Goal: Task Accomplishment & Management: Manage account settings

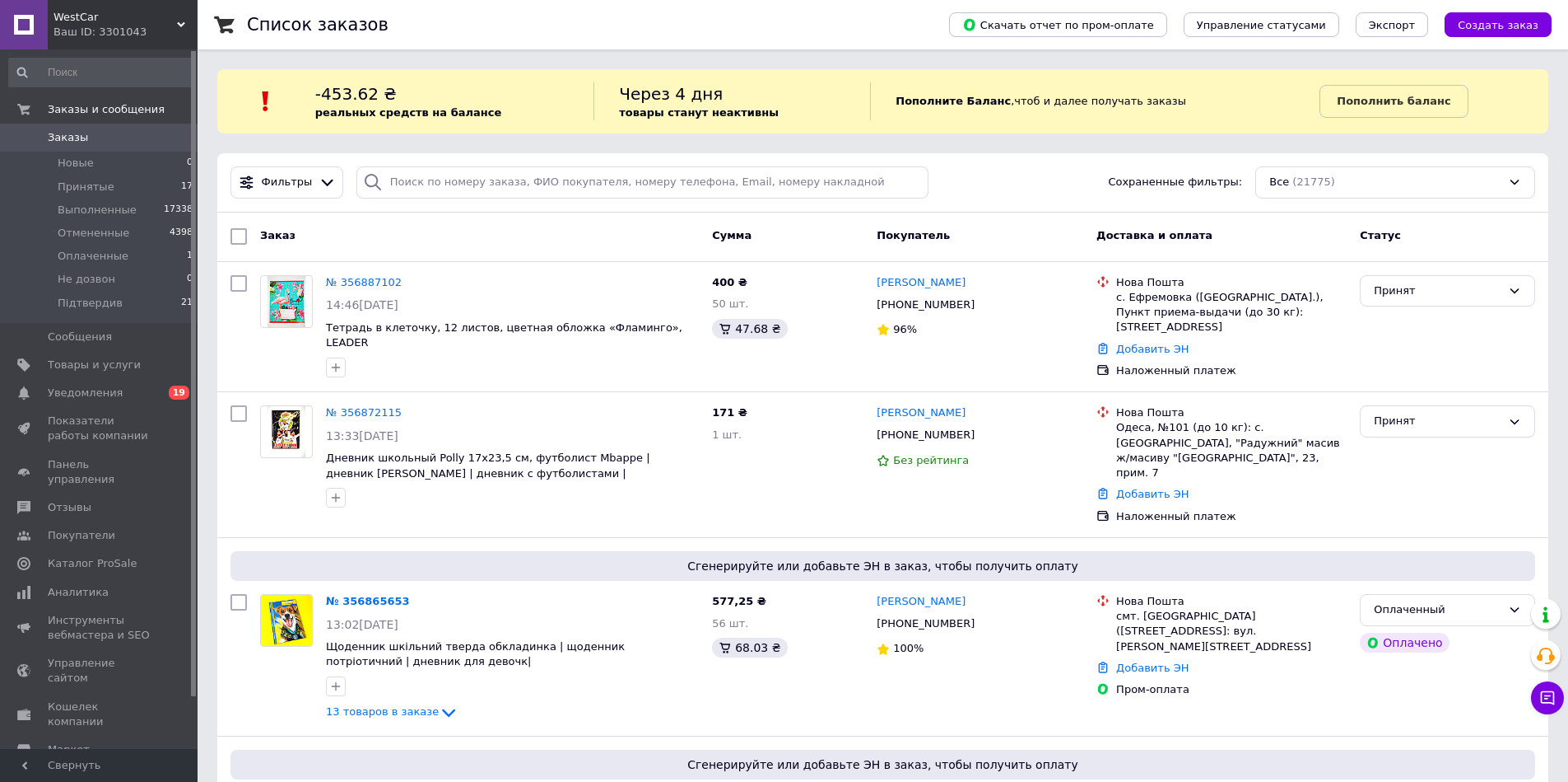
click at [80, 143] on span "Заказы" at bounding box center [67, 137] width 41 height 15
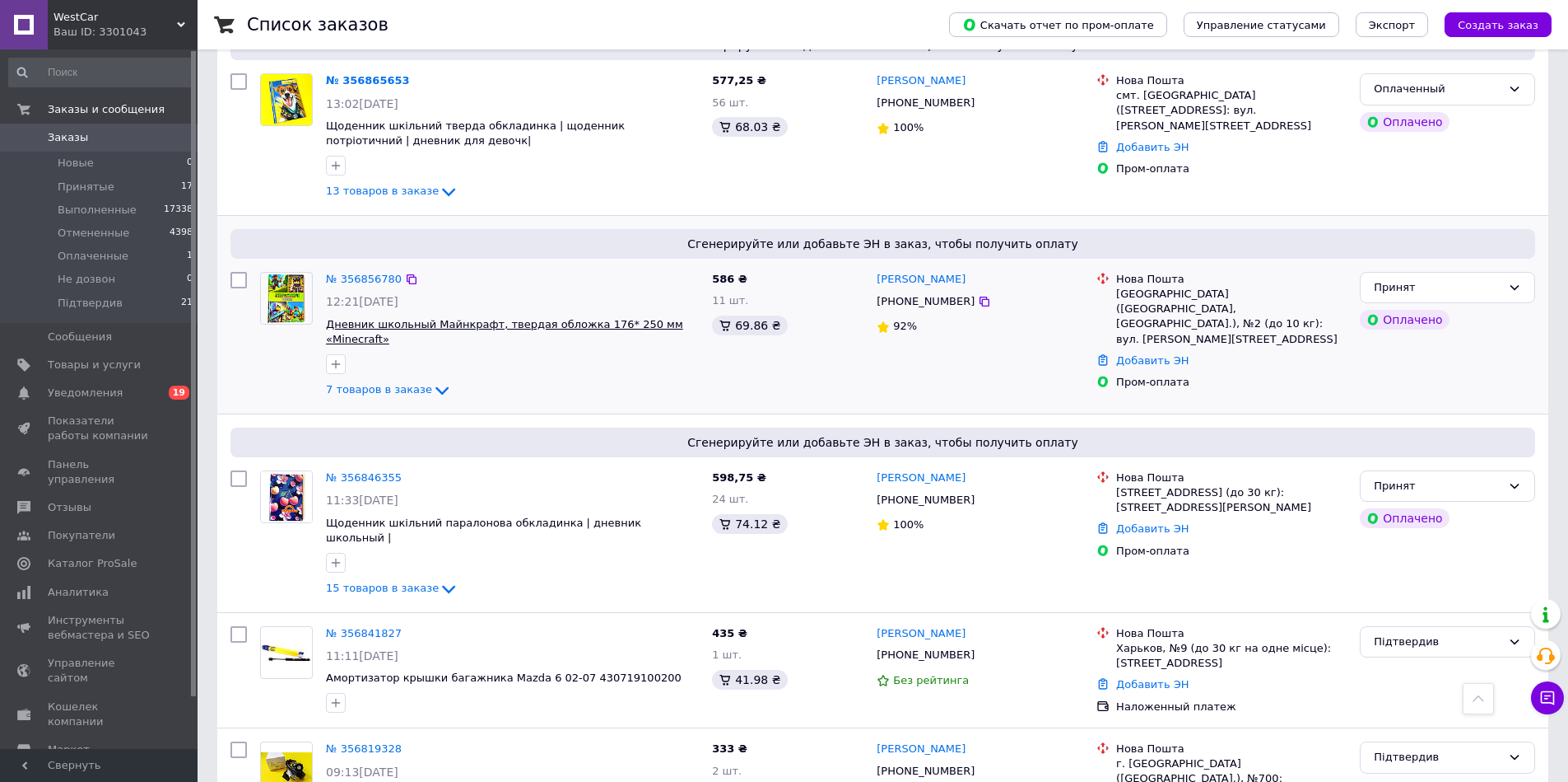
scroll to position [791, 0]
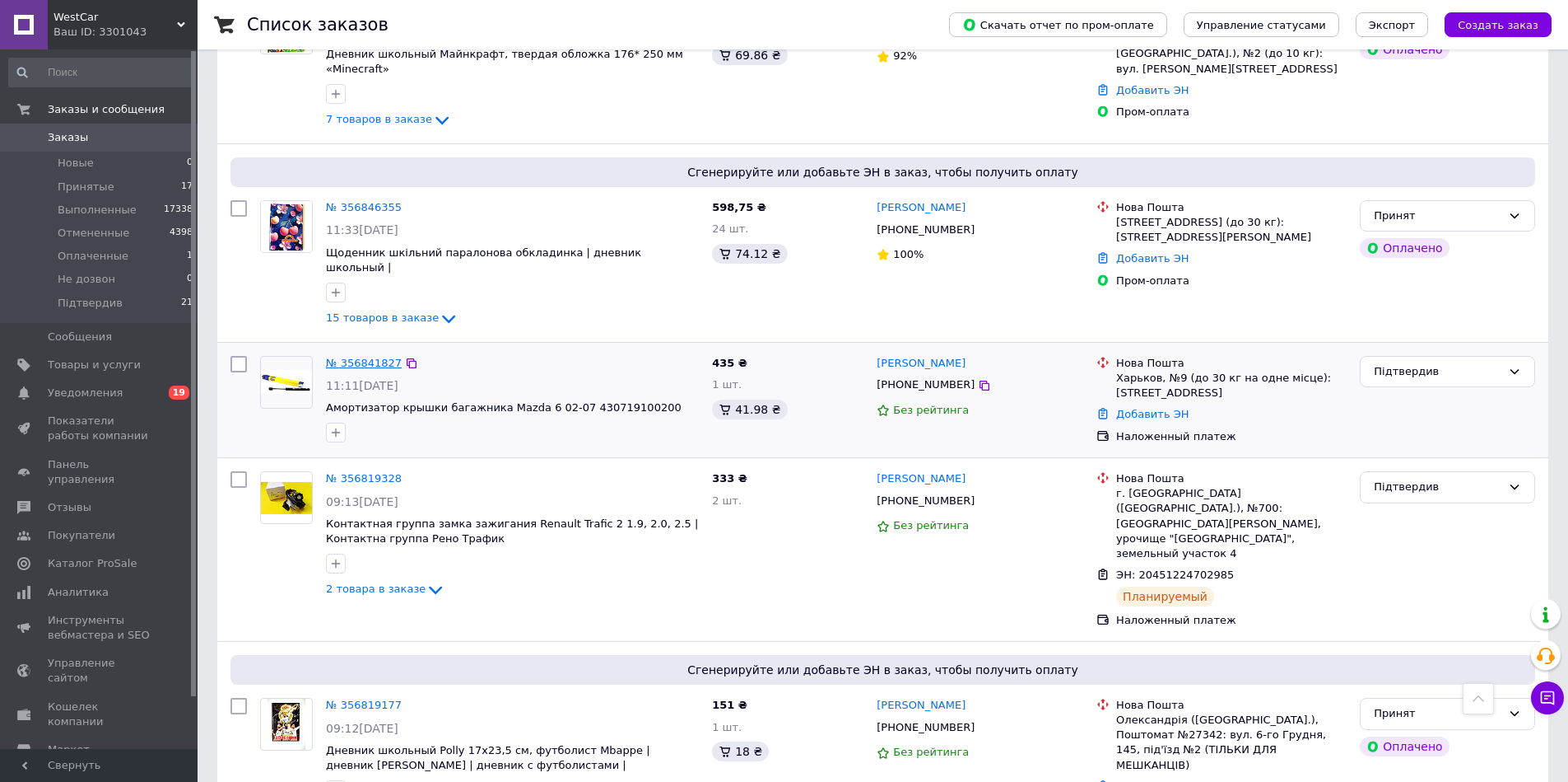
click at [363, 357] on link "№ 356841827" at bounding box center [364, 363] width 75 height 12
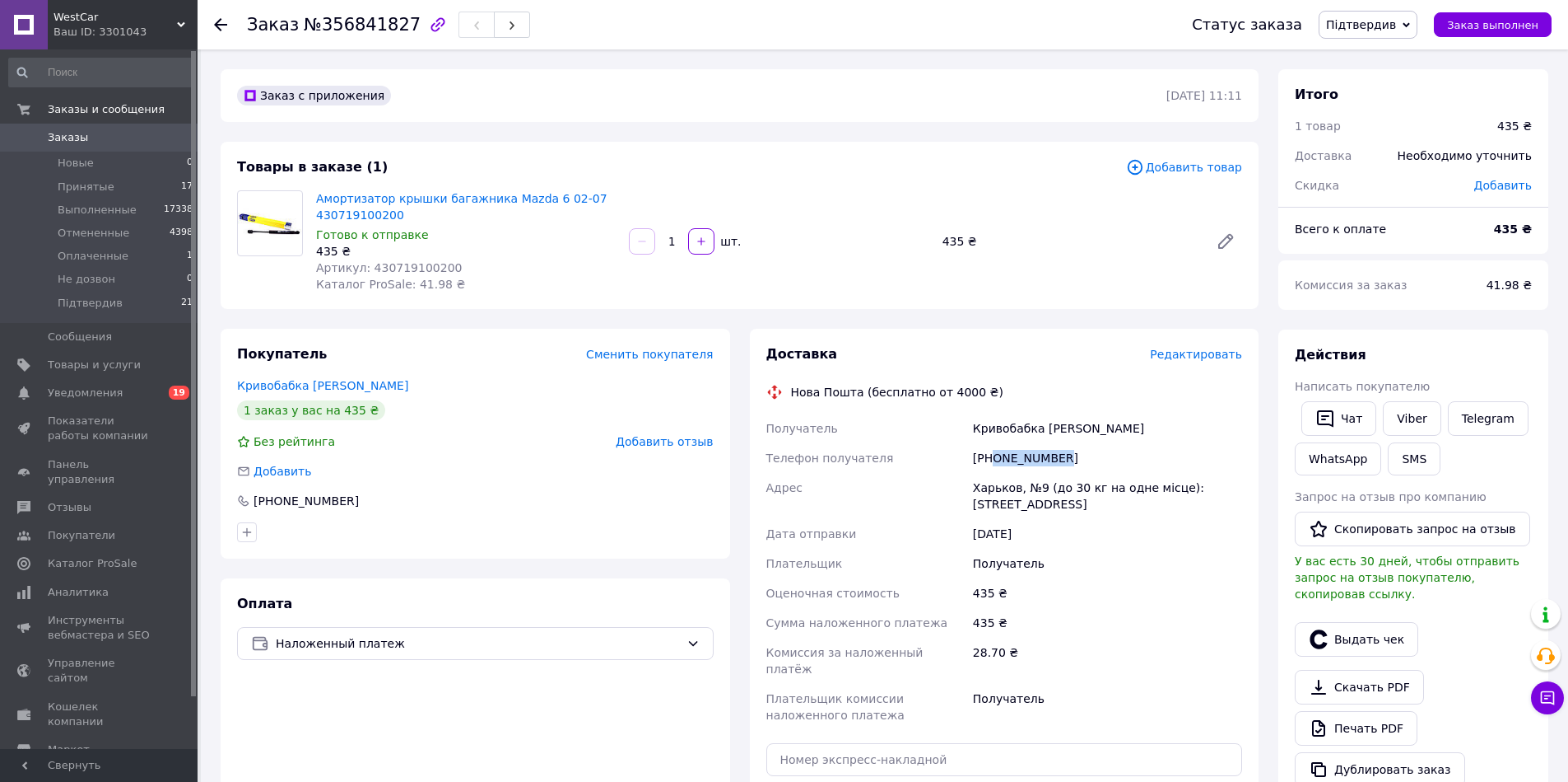
drag, startPoint x: 1065, startPoint y: 458, endPoint x: 993, endPoint y: 458, distance: 72.0
click at [993, 458] on div "[PHONE_NUMBER]" at bounding box center [1107, 458] width 275 height 30
copy div "0970374007"
drag, startPoint x: 1091, startPoint y: 430, endPoint x: 973, endPoint y: 426, distance: 118.1
click at [973, 426] on div "Кривобабка [PERSON_NAME]" at bounding box center [1107, 428] width 275 height 30
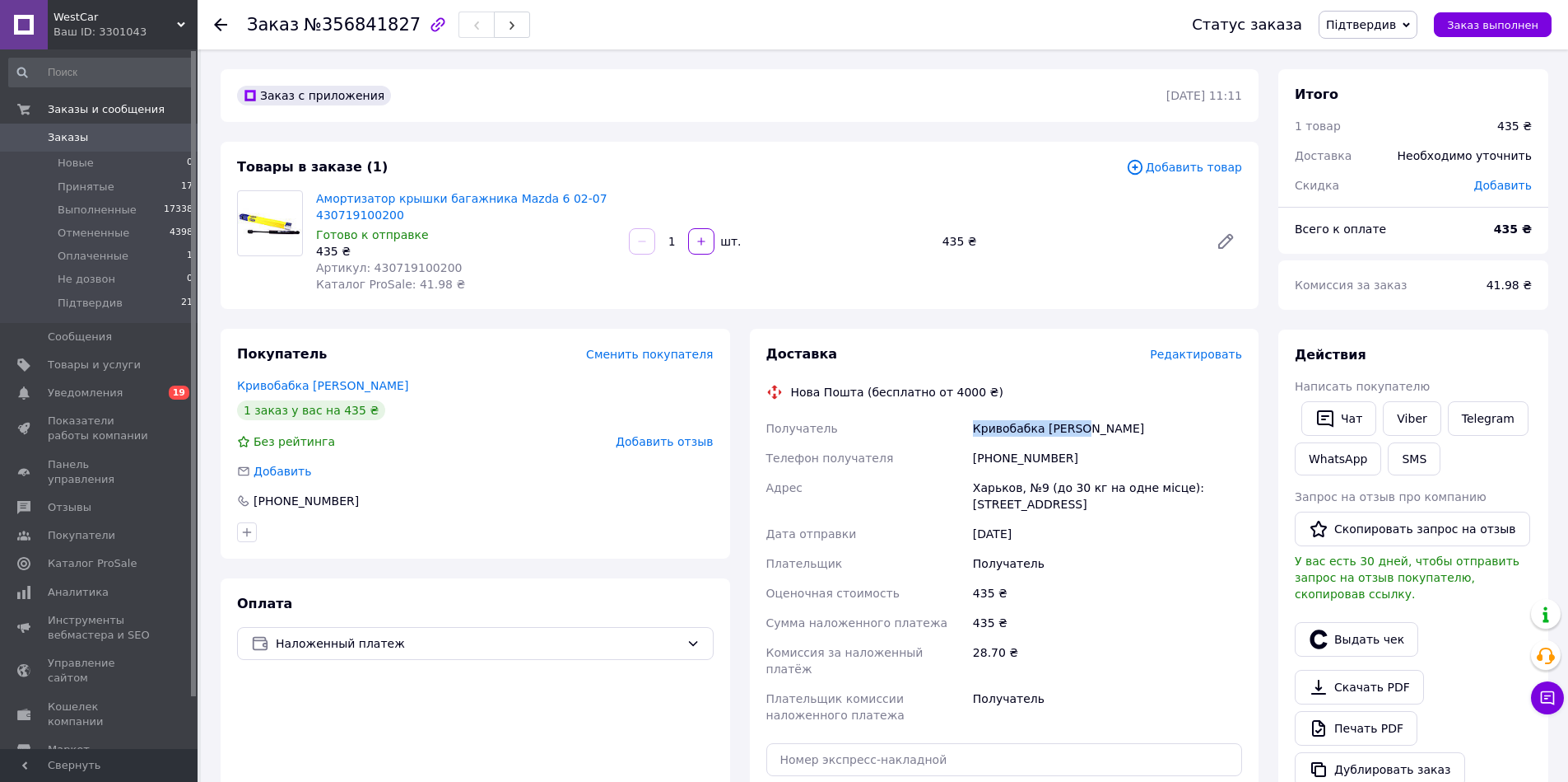
copy div "Кривобабка [PERSON_NAME]"
drag, startPoint x: 1085, startPoint y: 508, endPoint x: 911, endPoint y: 359, distance: 229.1
click at [963, 489] on div "Получатель Кривобабка [PERSON_NAME] Телефон получателя [PHONE_NUMBER] [PERSON_N…" at bounding box center [1005, 571] width 483 height 316
copy div "Адрес Харьков, №9 (до 30 кг на одне місце): [STREET_ADDRESS]"
drag, startPoint x: 451, startPoint y: 264, endPoint x: 368, endPoint y: 270, distance: 83.2
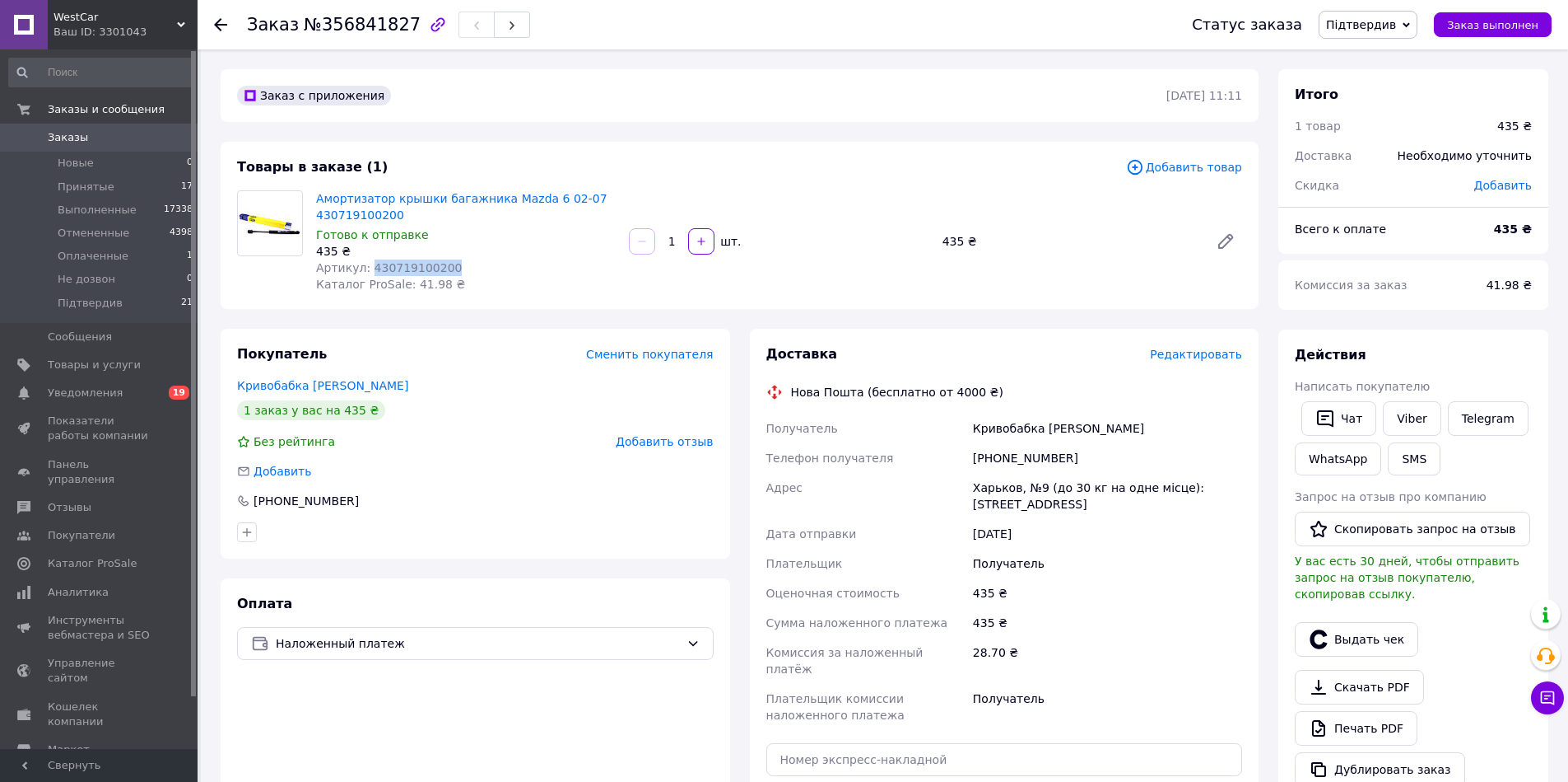
click at [368, 270] on div "Артикул: 430719100200" at bounding box center [466, 268] width 300 height 17
copy span "430719100200"
click at [223, 23] on icon at bounding box center [220, 24] width 13 height 13
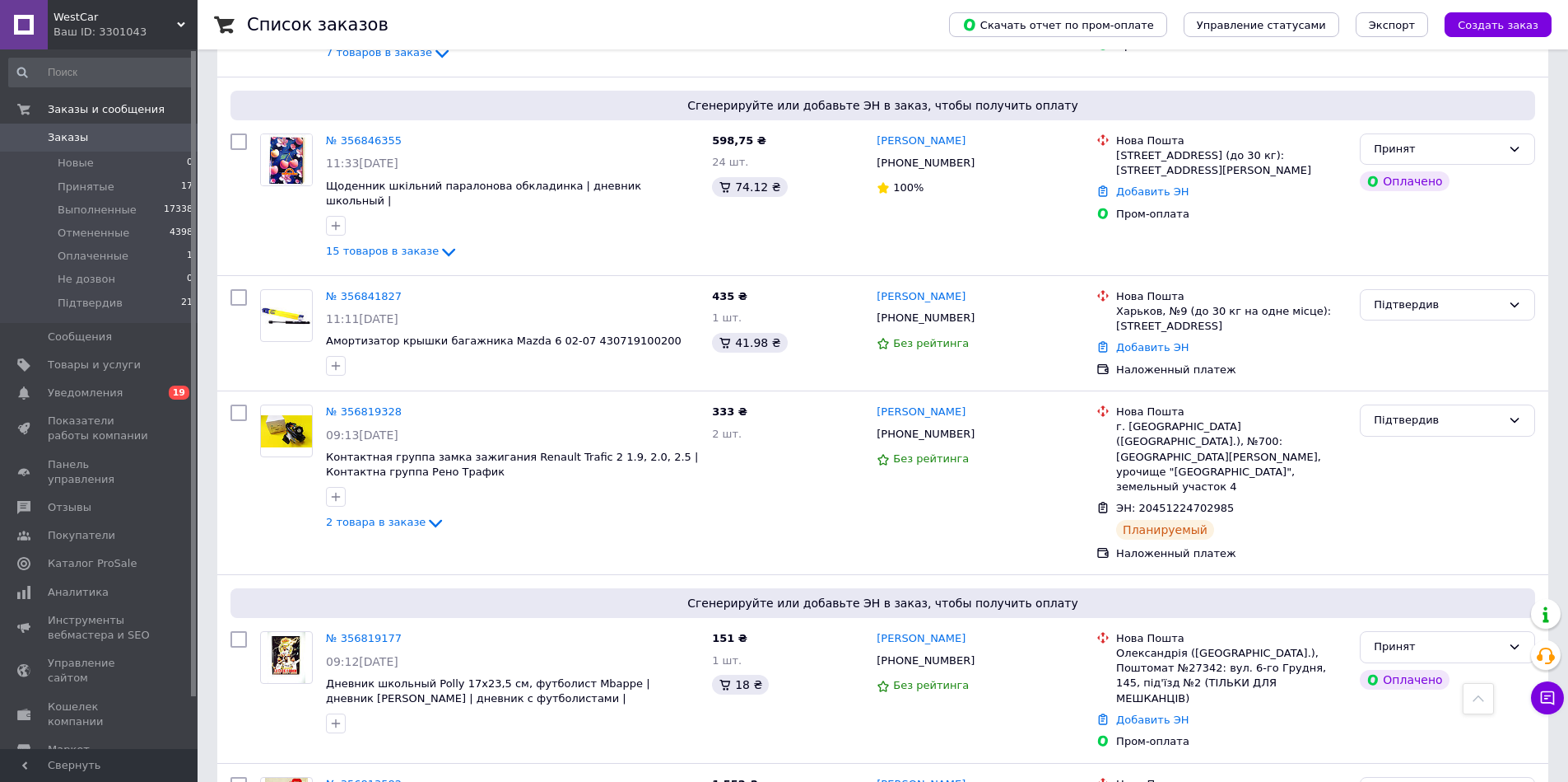
scroll to position [988, 0]
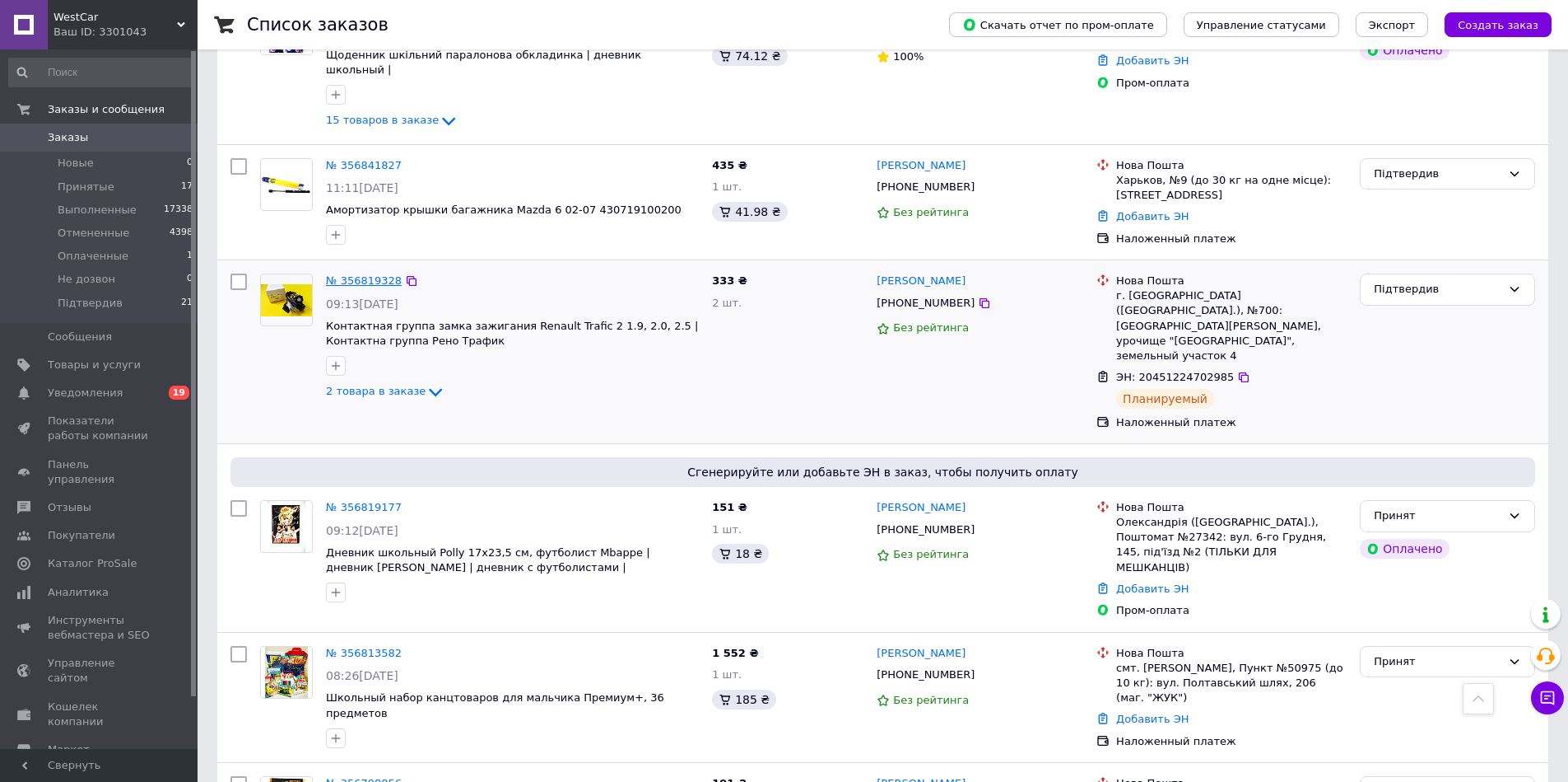
click at [359, 275] on link "№ 356819328" at bounding box center [364, 280] width 75 height 12
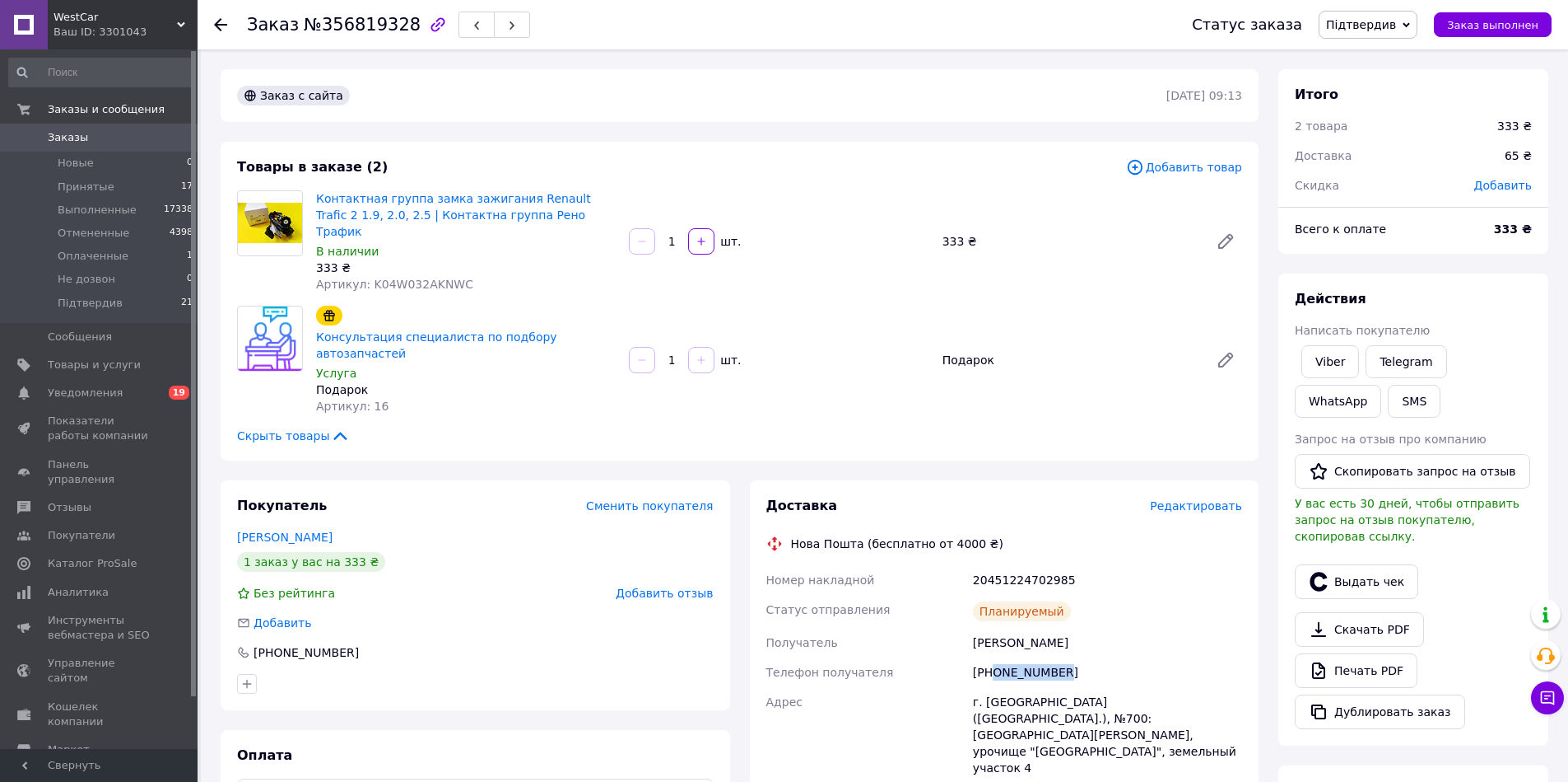
drag, startPoint x: 1076, startPoint y: 663, endPoint x: 992, endPoint y: 651, distance: 84.9
click at [992, 657] on div "[PHONE_NUMBER]" at bounding box center [1107, 672] width 275 height 30
copy div "0965579710"
drag, startPoint x: 1042, startPoint y: 622, endPoint x: 962, endPoint y: 627, distance: 80.2
click at [962, 627] on div "Номер накладной 20451224702985 Статус отправления Планируемый Получатель [PERSO…" at bounding box center [1005, 794] width 483 height 458
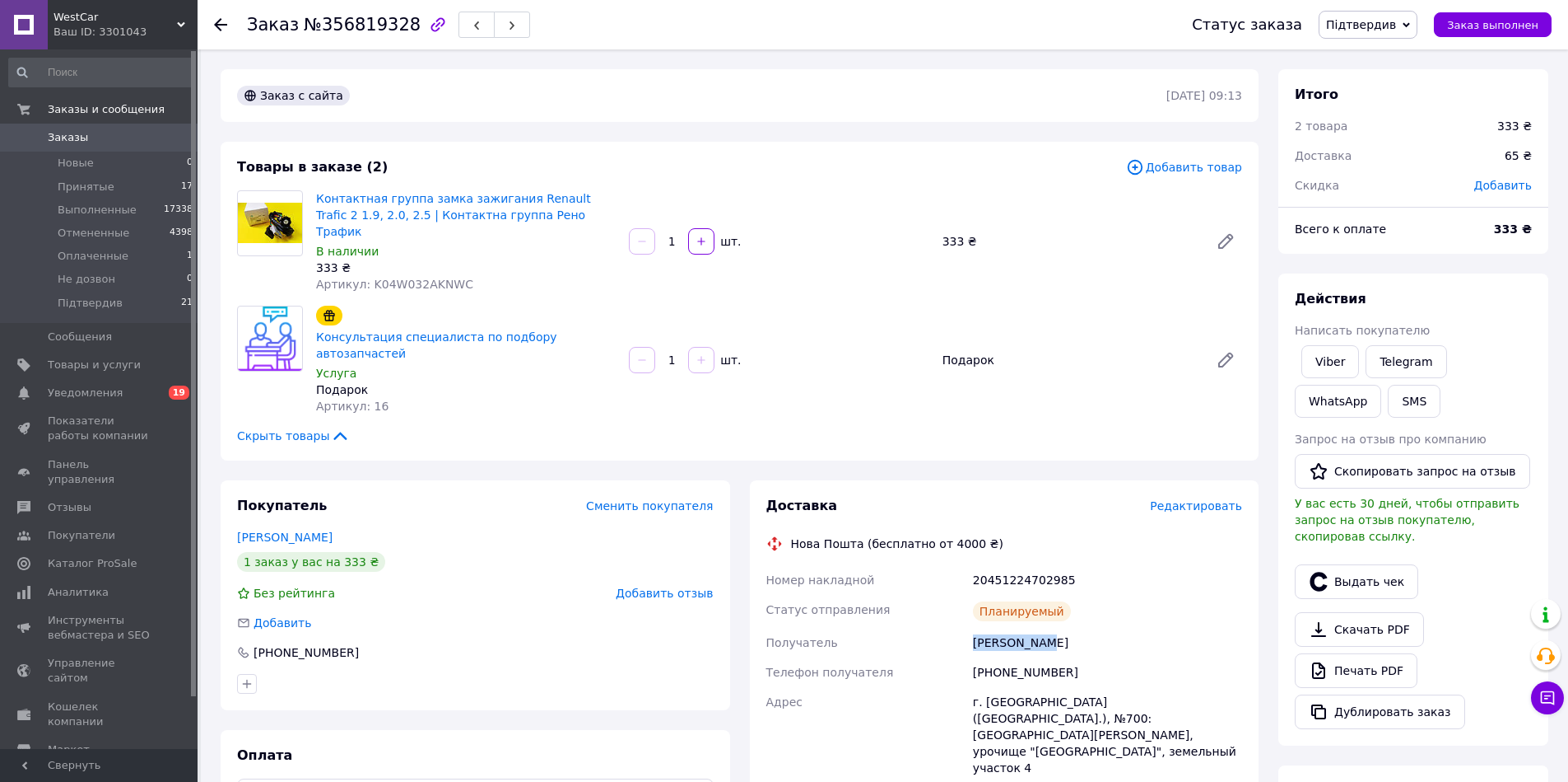
copy div "Получатель [PERSON_NAME]"
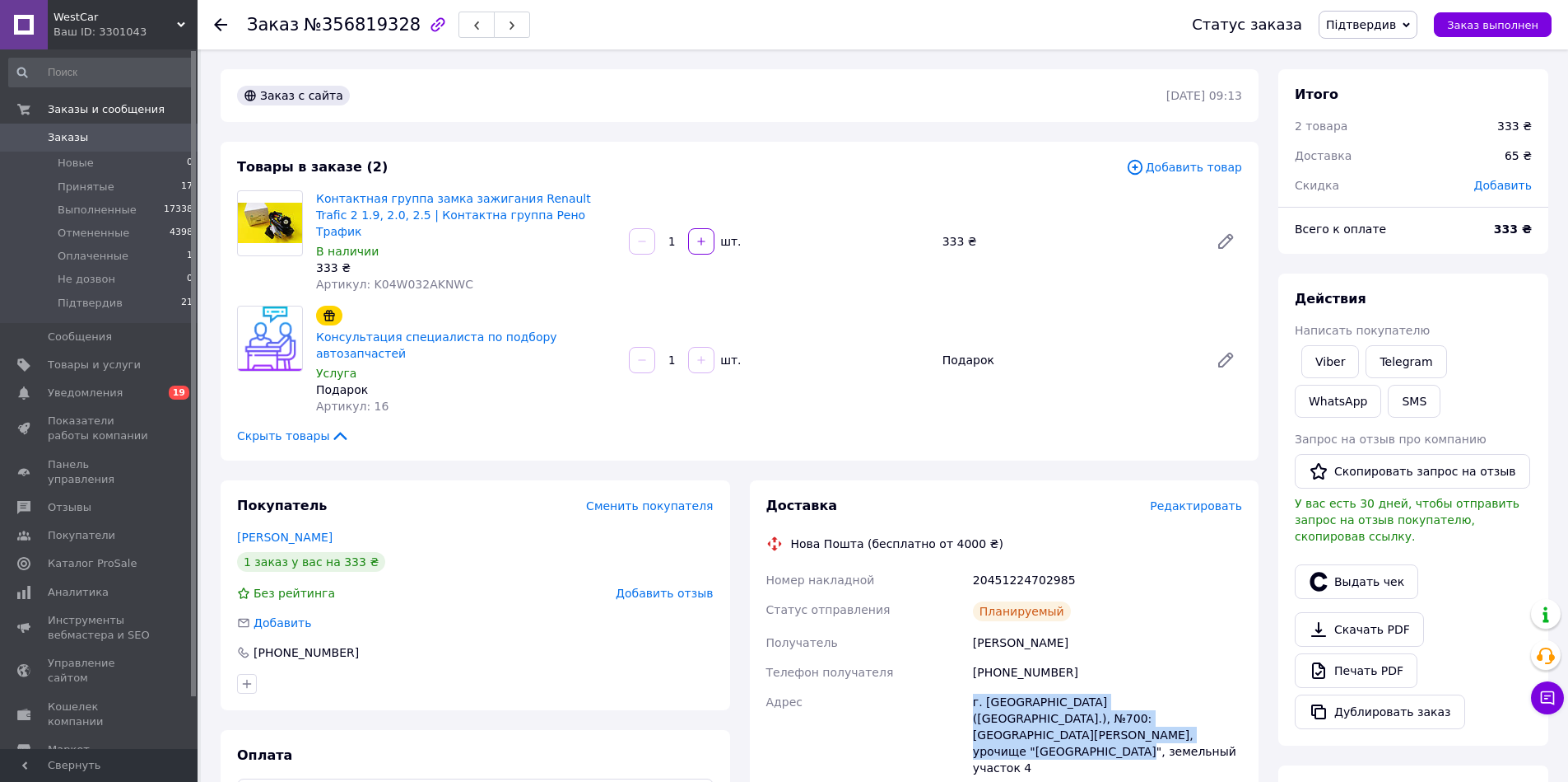
drag, startPoint x: 1114, startPoint y: 721, endPoint x: 974, endPoint y: 690, distance: 143.4
click at [974, 690] on div "г. [GEOGRAPHIC_DATA] ([GEOGRAPHIC_DATA].), №700: [GEOGRAPHIC_DATA][PERSON_NAME]…" at bounding box center [1107, 734] width 275 height 95
copy div "г. [GEOGRAPHIC_DATA] ([GEOGRAPHIC_DATA].), №700: [GEOGRAPHIC_DATA][PERSON_NAME]…"
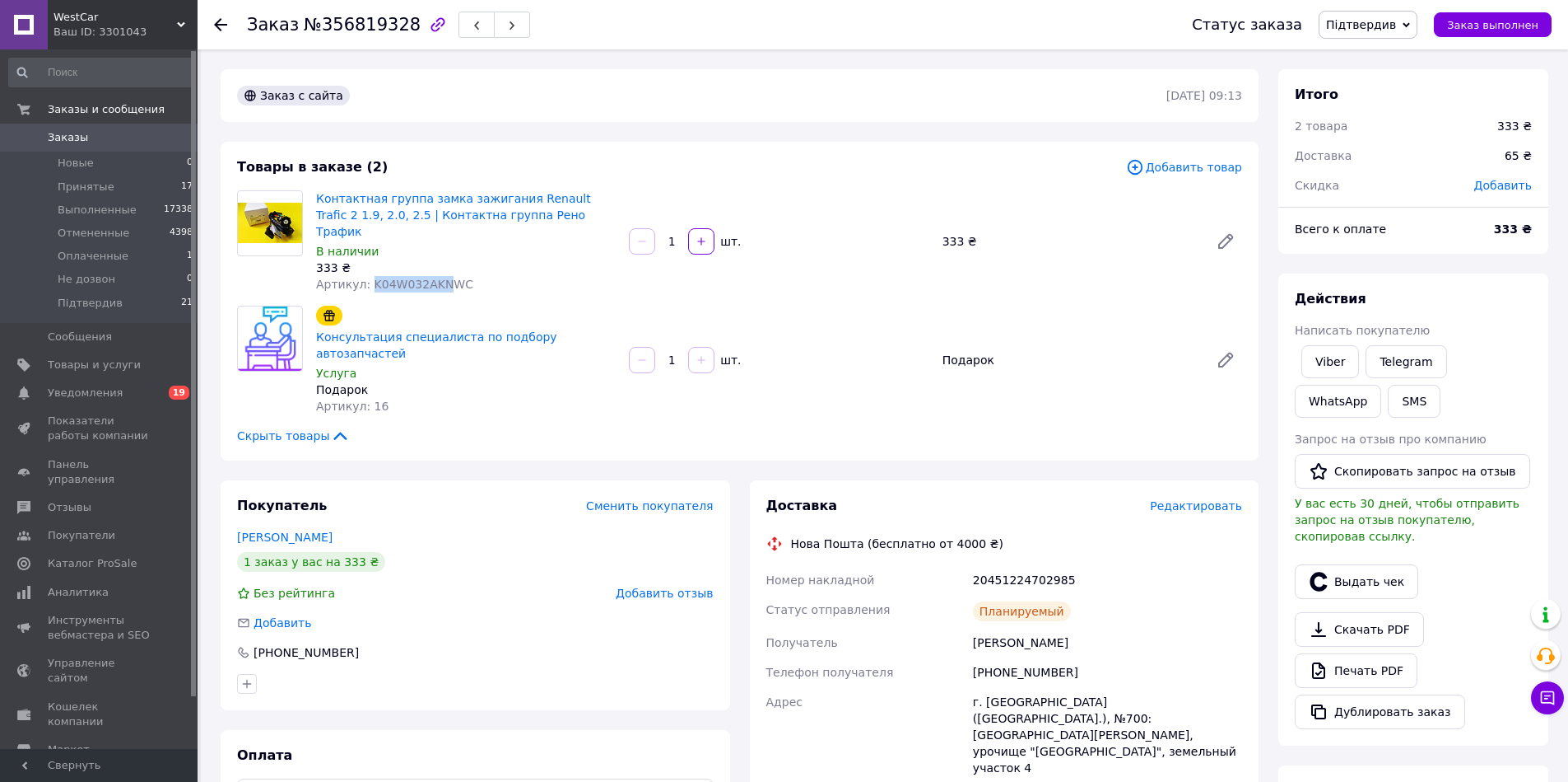
drag, startPoint x: 445, startPoint y: 264, endPoint x: 369, endPoint y: 267, distance: 76.1
click at [369, 278] on span "Артикул: K04W032AKNWC" at bounding box center [394, 283] width 157 height 13
copy span "K04W032AKN"
click at [1017, 568] on div "20451224702985" at bounding box center [1107, 580] width 275 height 30
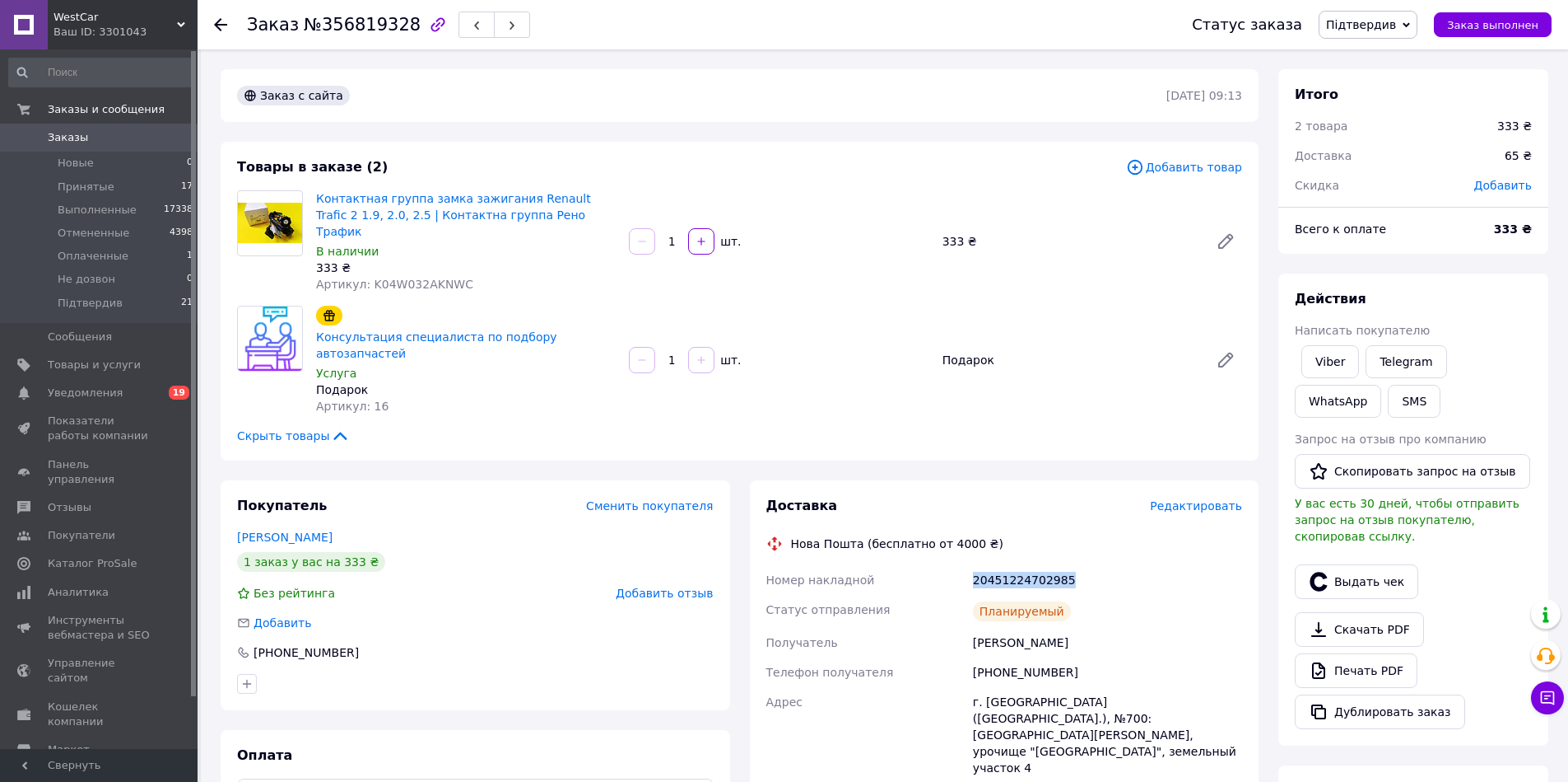
copy div "20451224702985"
click at [222, 23] on icon at bounding box center [220, 24] width 13 height 13
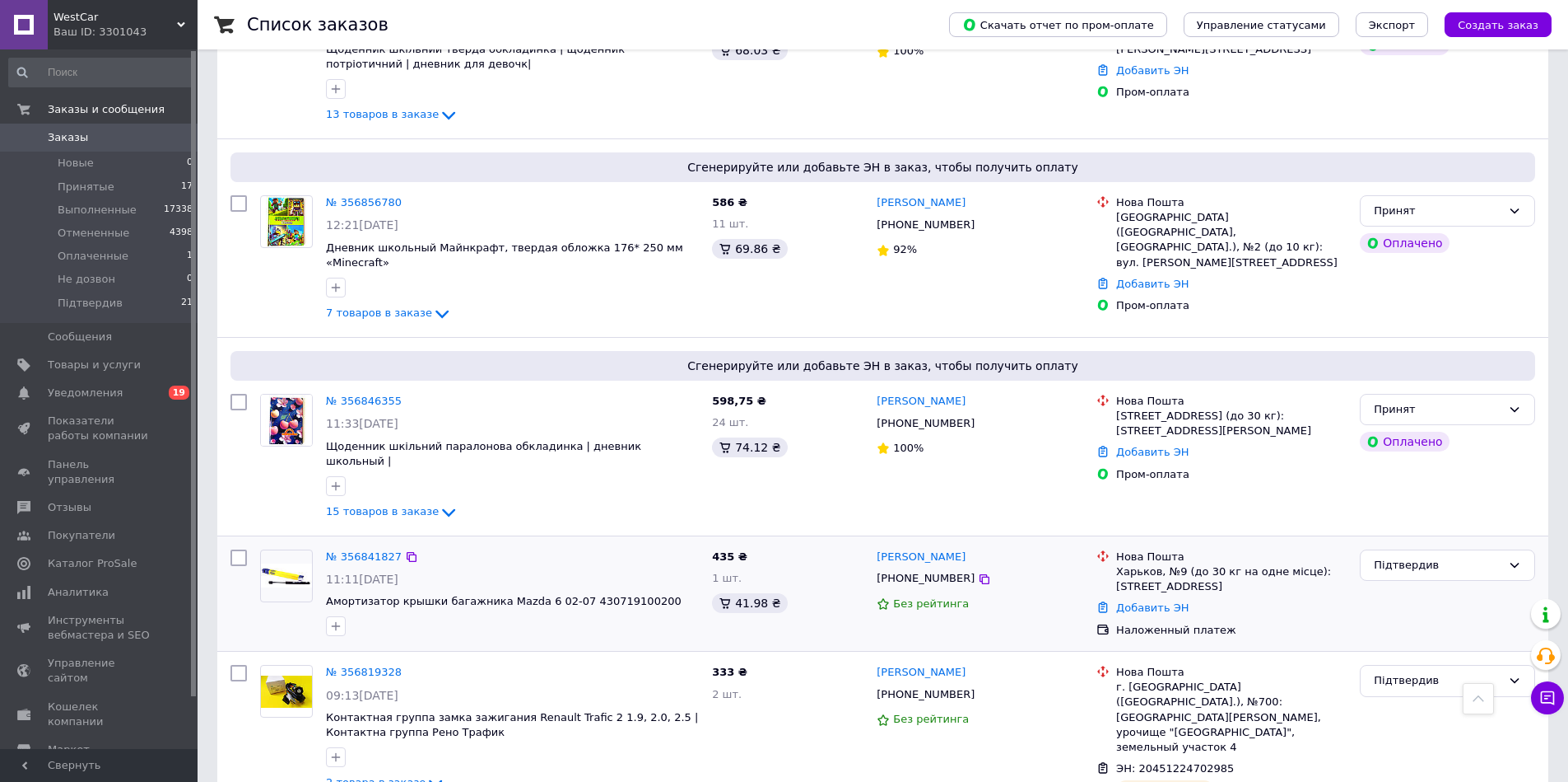
scroll to position [593, 0]
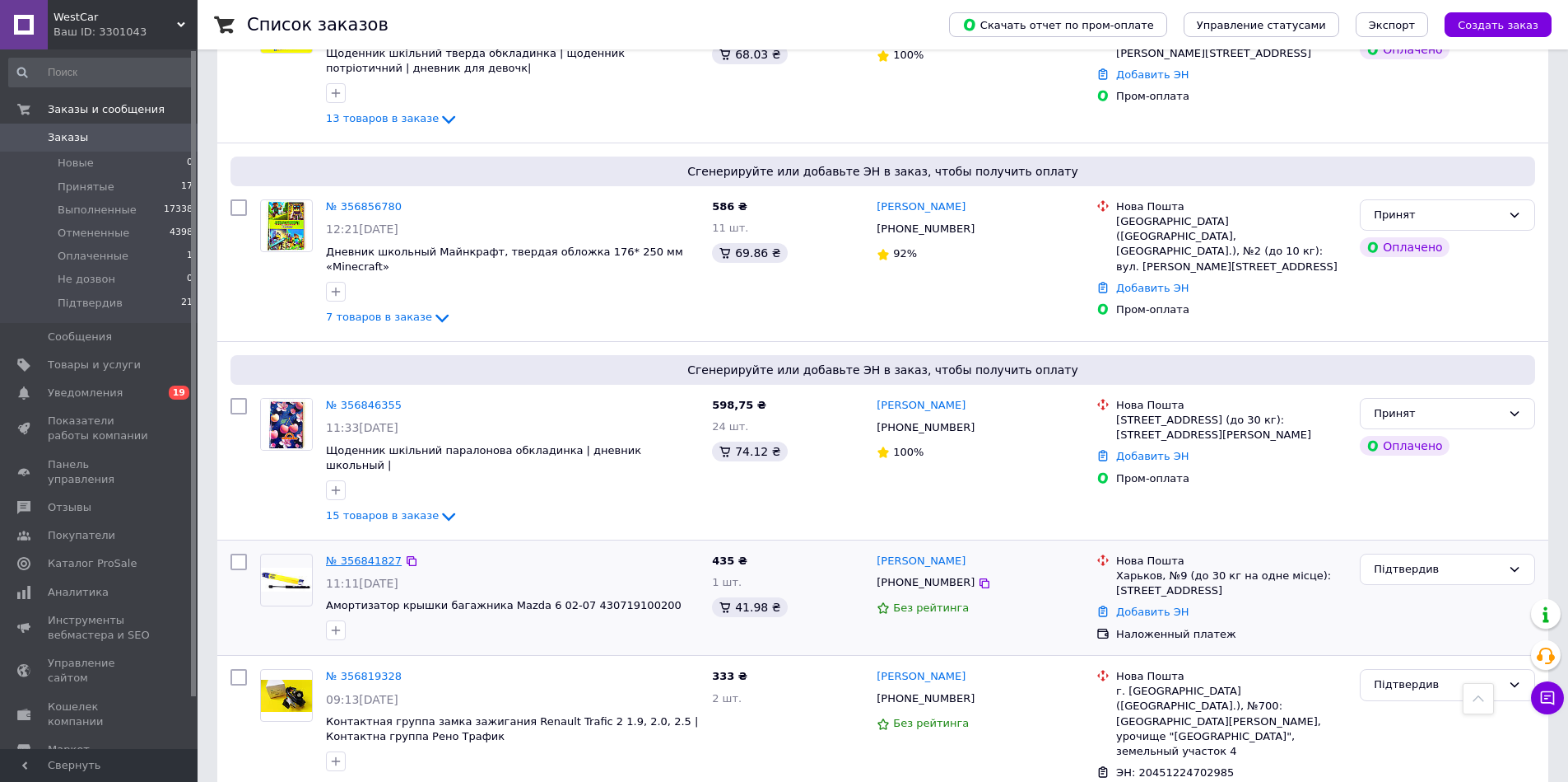
click at [358, 554] on link "№ 356841827" at bounding box center [364, 560] width 75 height 12
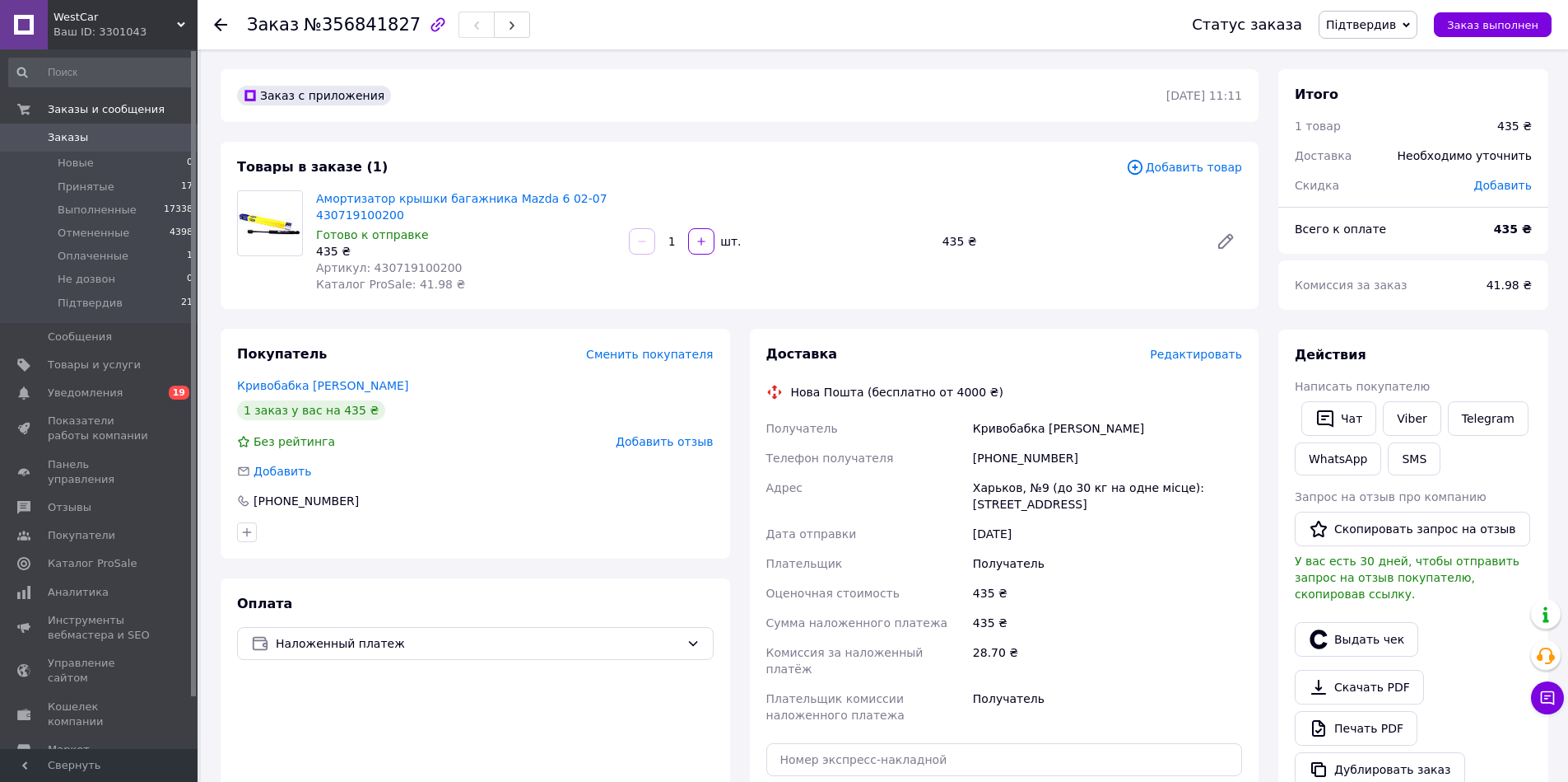
click at [1183, 359] on span "Редактировать" at bounding box center [1196, 354] width 92 height 13
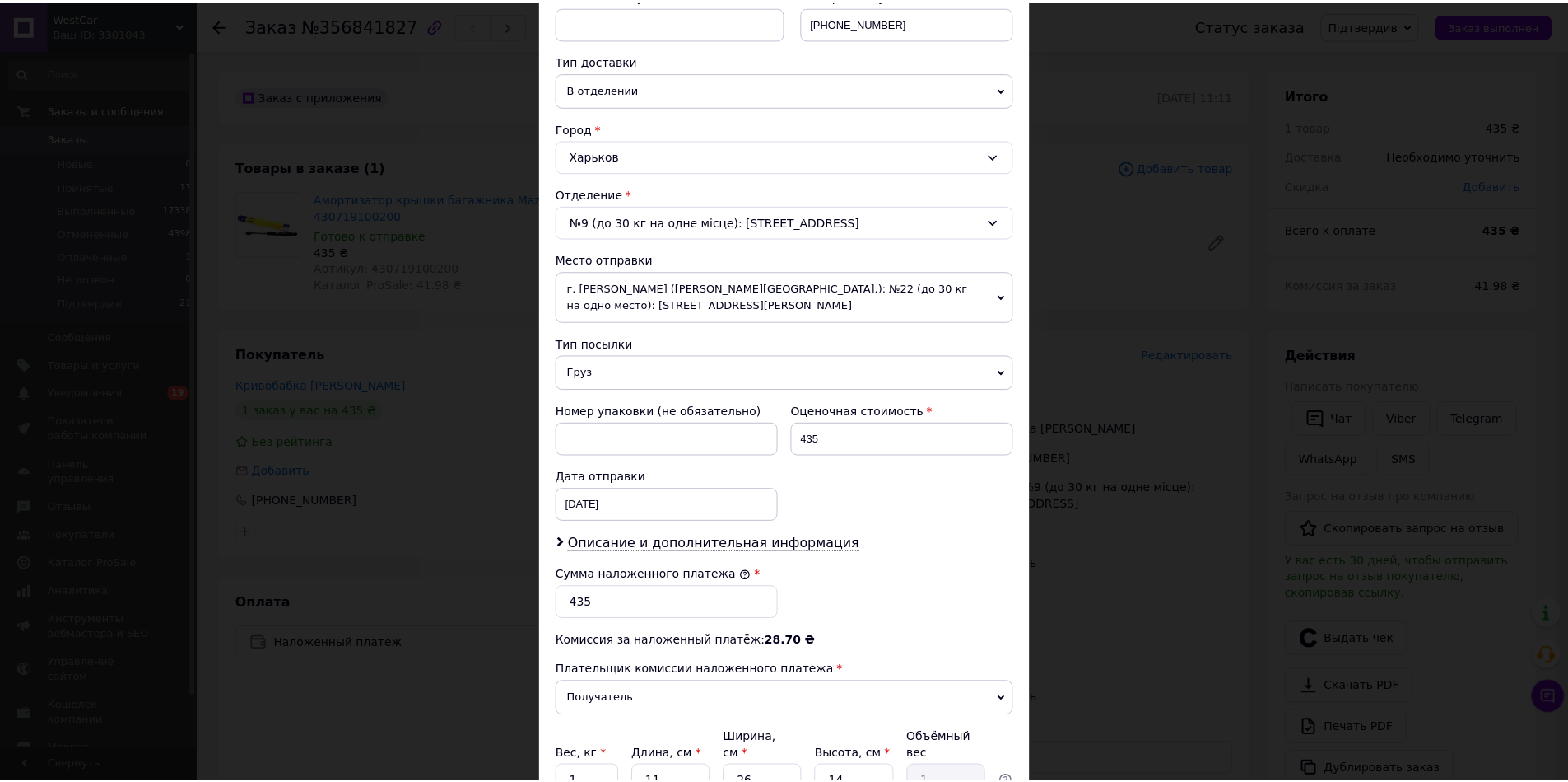
scroll to position [508, 0]
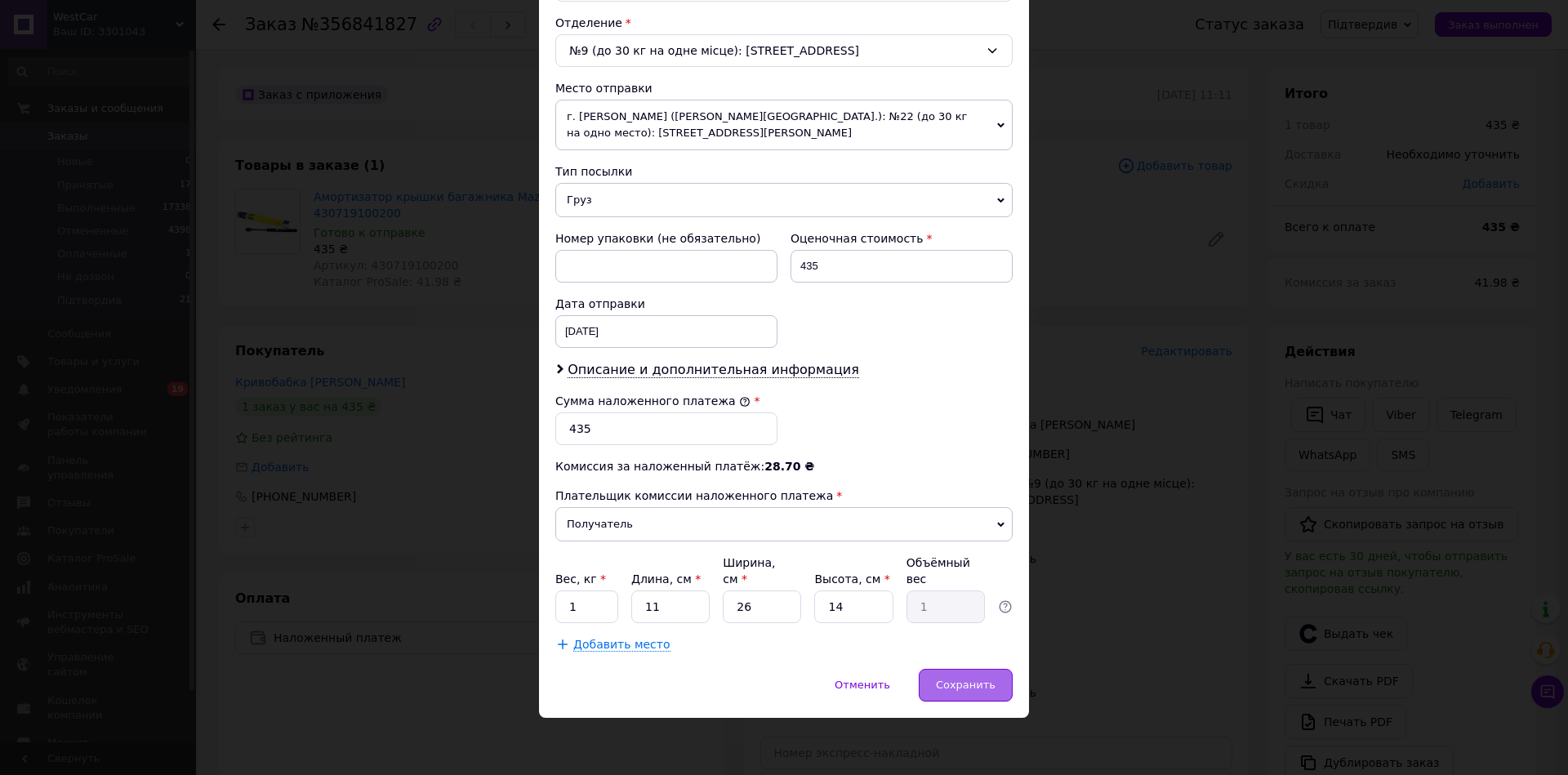
click at [977, 685] on span "Сохранить" at bounding box center [966, 685] width 60 height 12
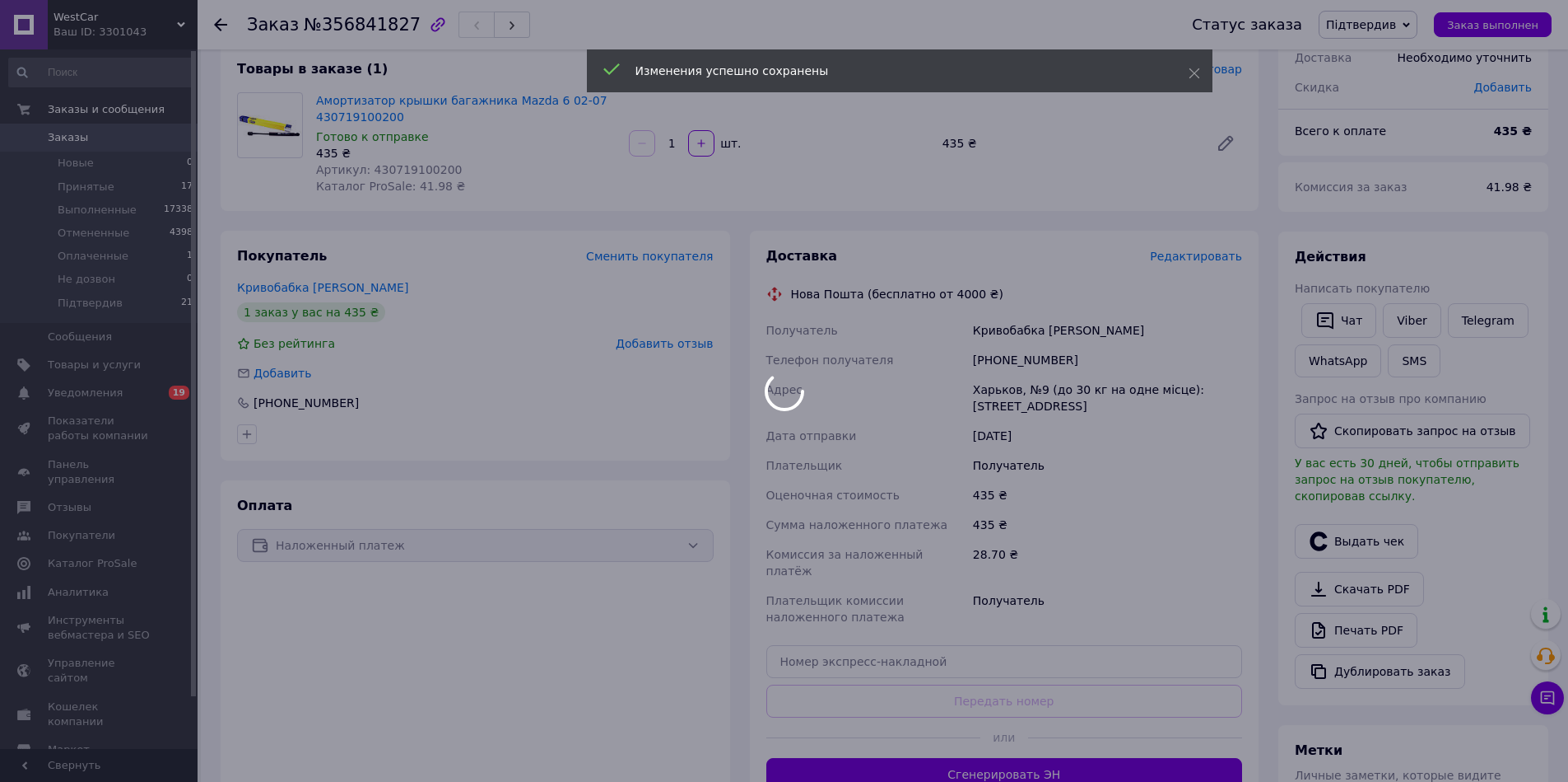
scroll to position [296, 0]
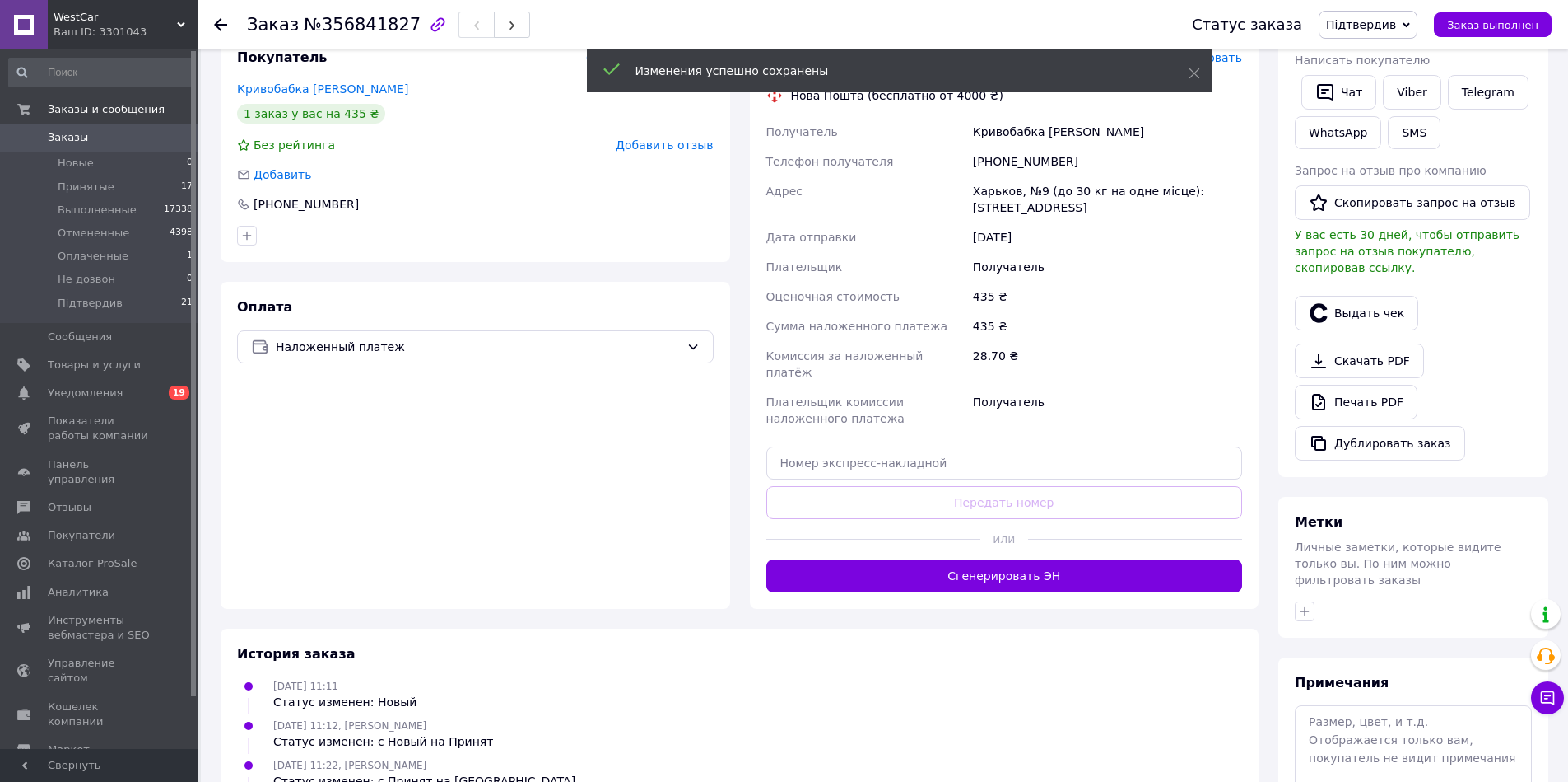
click at [958, 577] on div "Доставка Редактировать Нова Пошта (бесплатно от 4000 ₴) Получатель Кривобабка […" at bounding box center [1004, 320] width 510 height 577
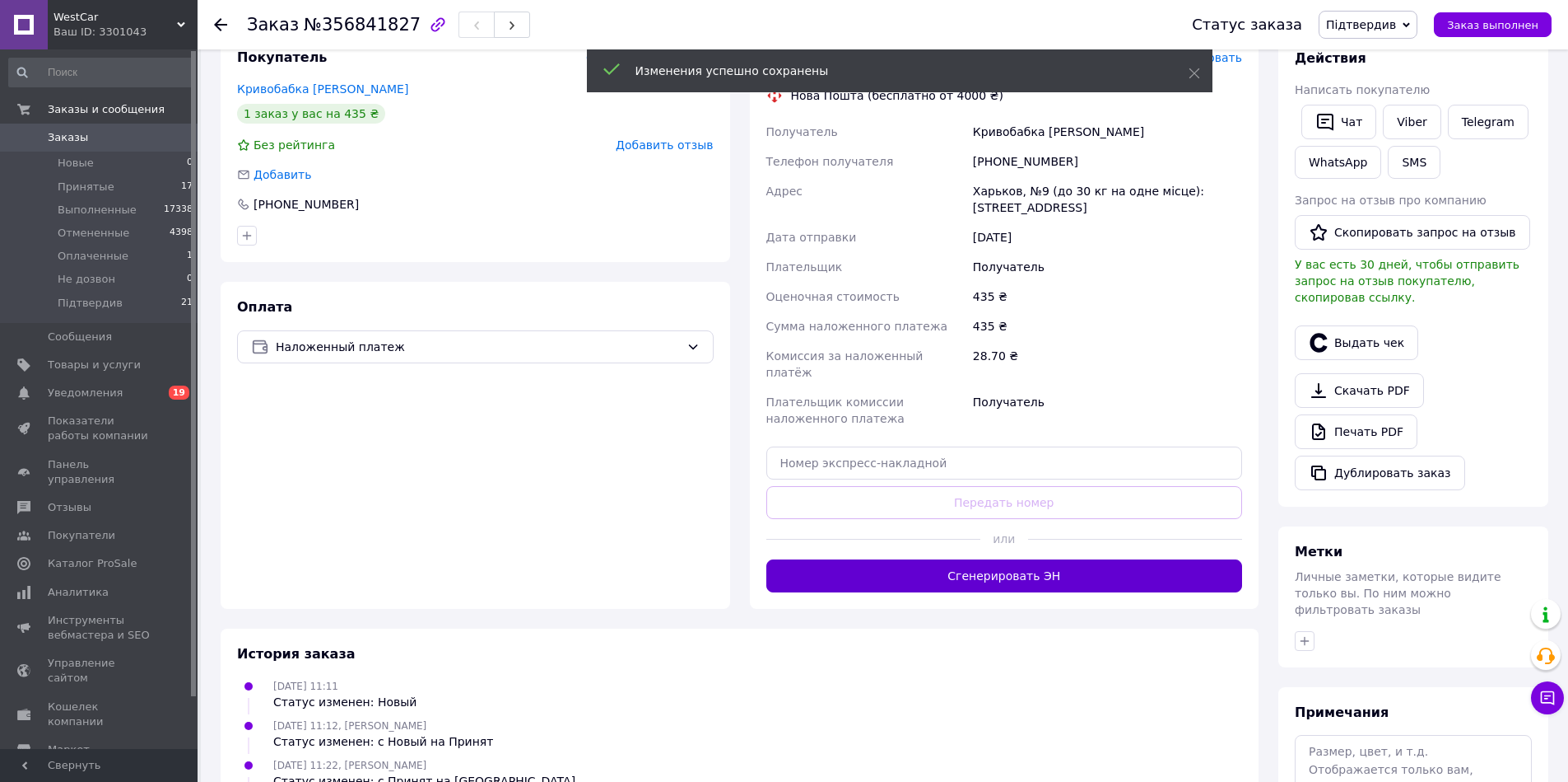
click at [964, 568] on button "Сгенерировать ЭН" at bounding box center [1004, 575] width 476 height 33
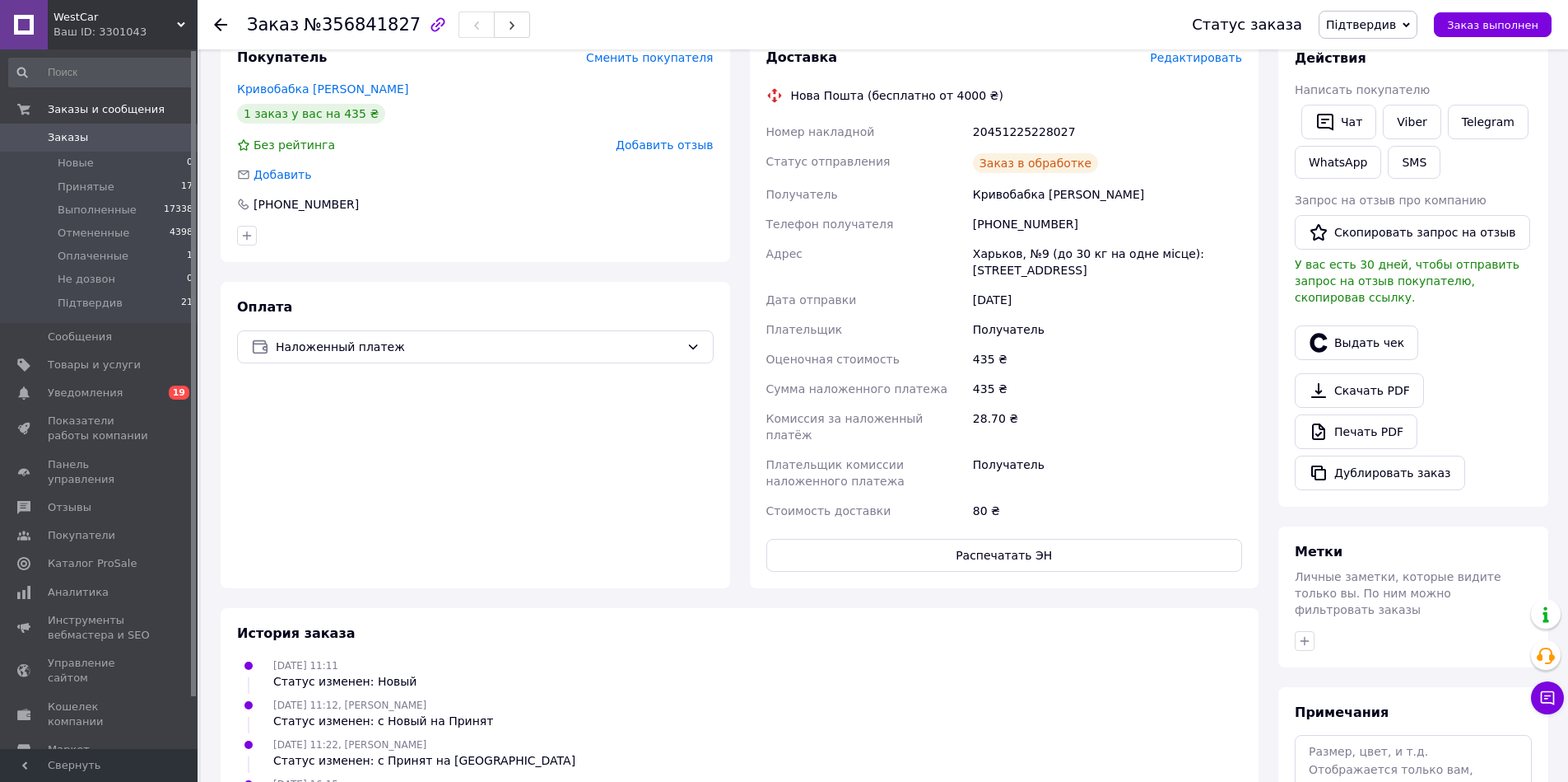
click at [1021, 130] on div "20451225228027" at bounding box center [1107, 132] width 275 height 30
copy div "20451225228027"
click at [219, 25] on use at bounding box center [220, 24] width 13 height 13
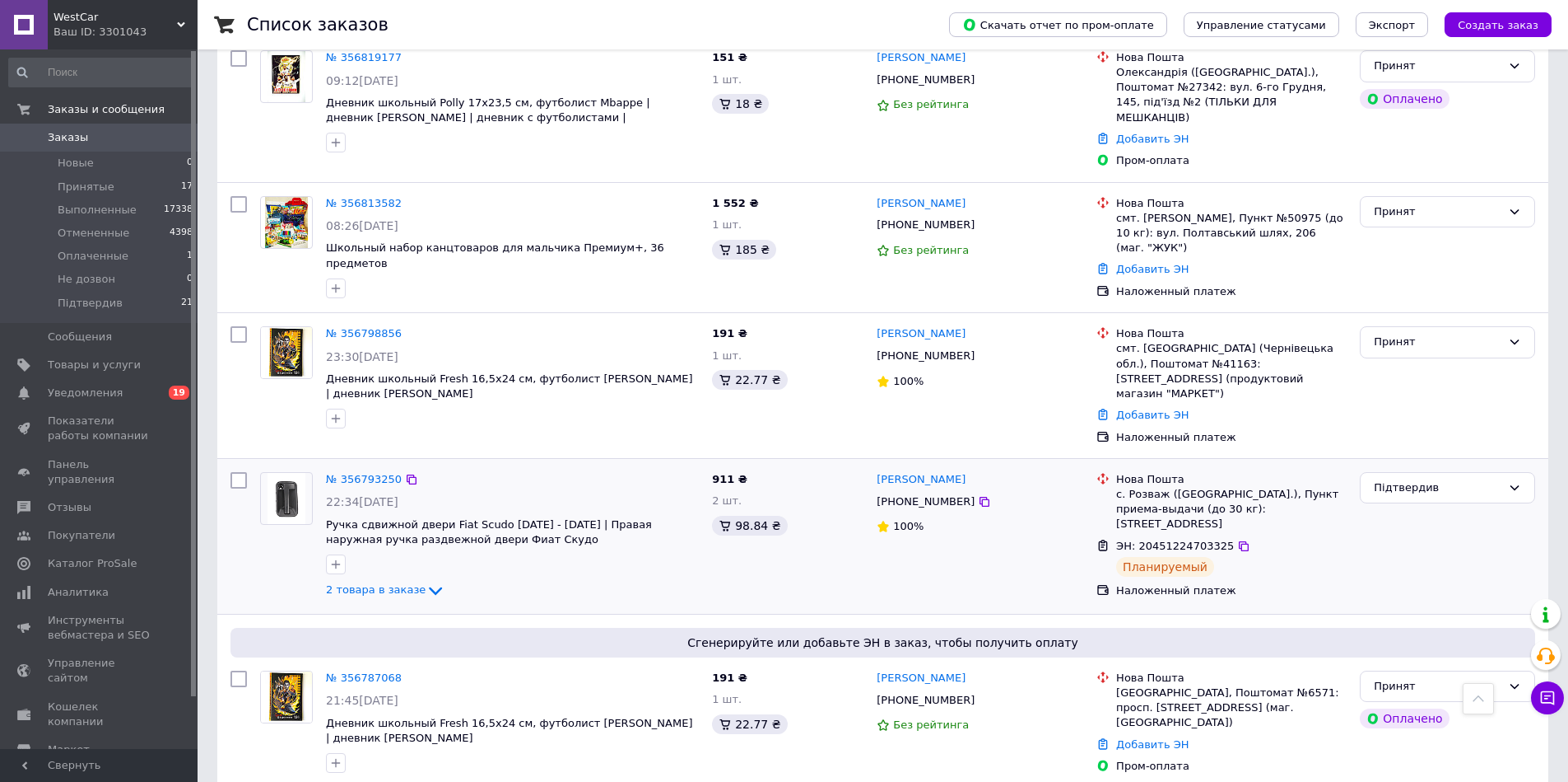
scroll to position [1567, 0]
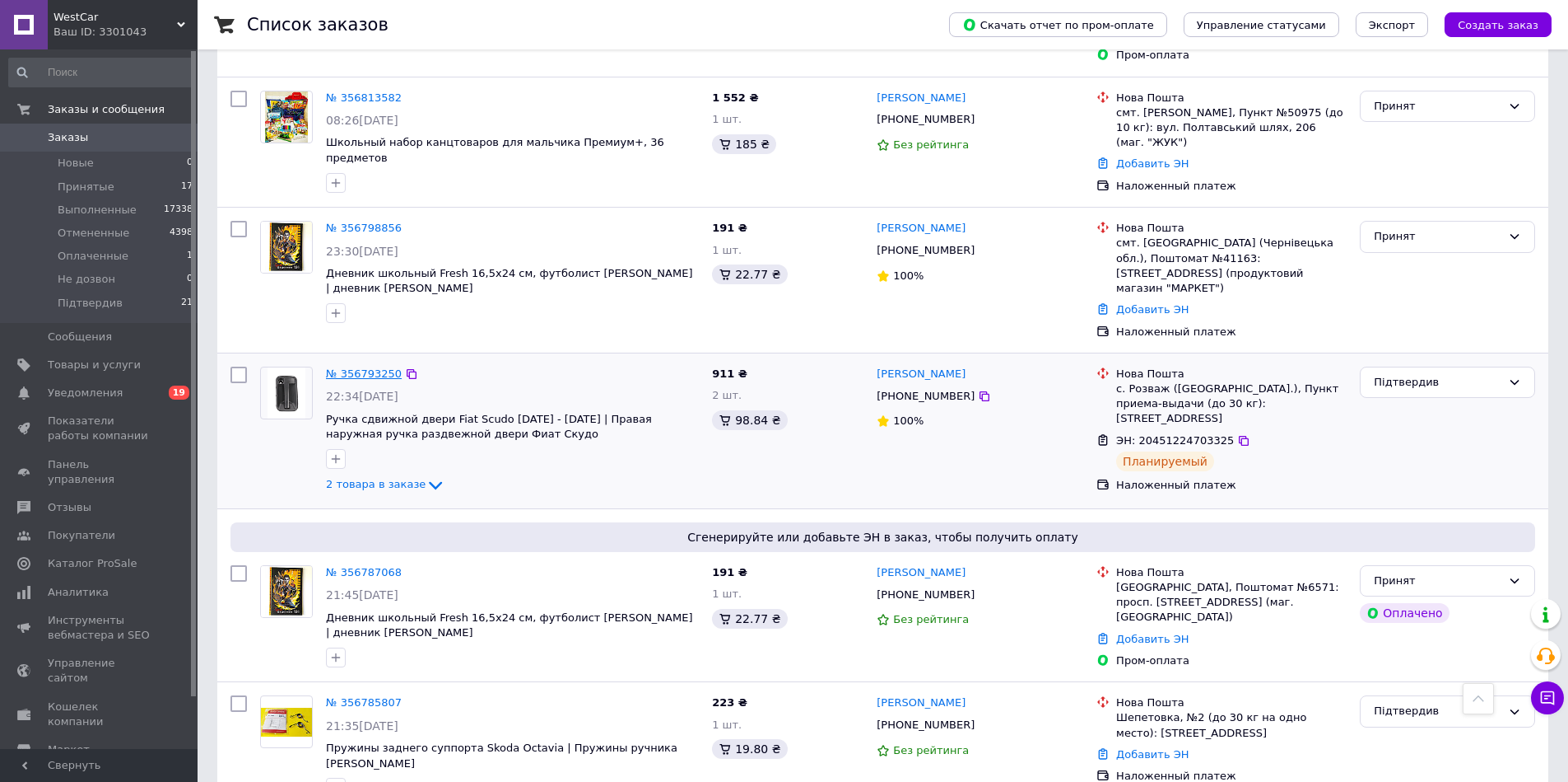
click at [359, 368] on link "№ 356793250" at bounding box center [364, 374] width 75 height 12
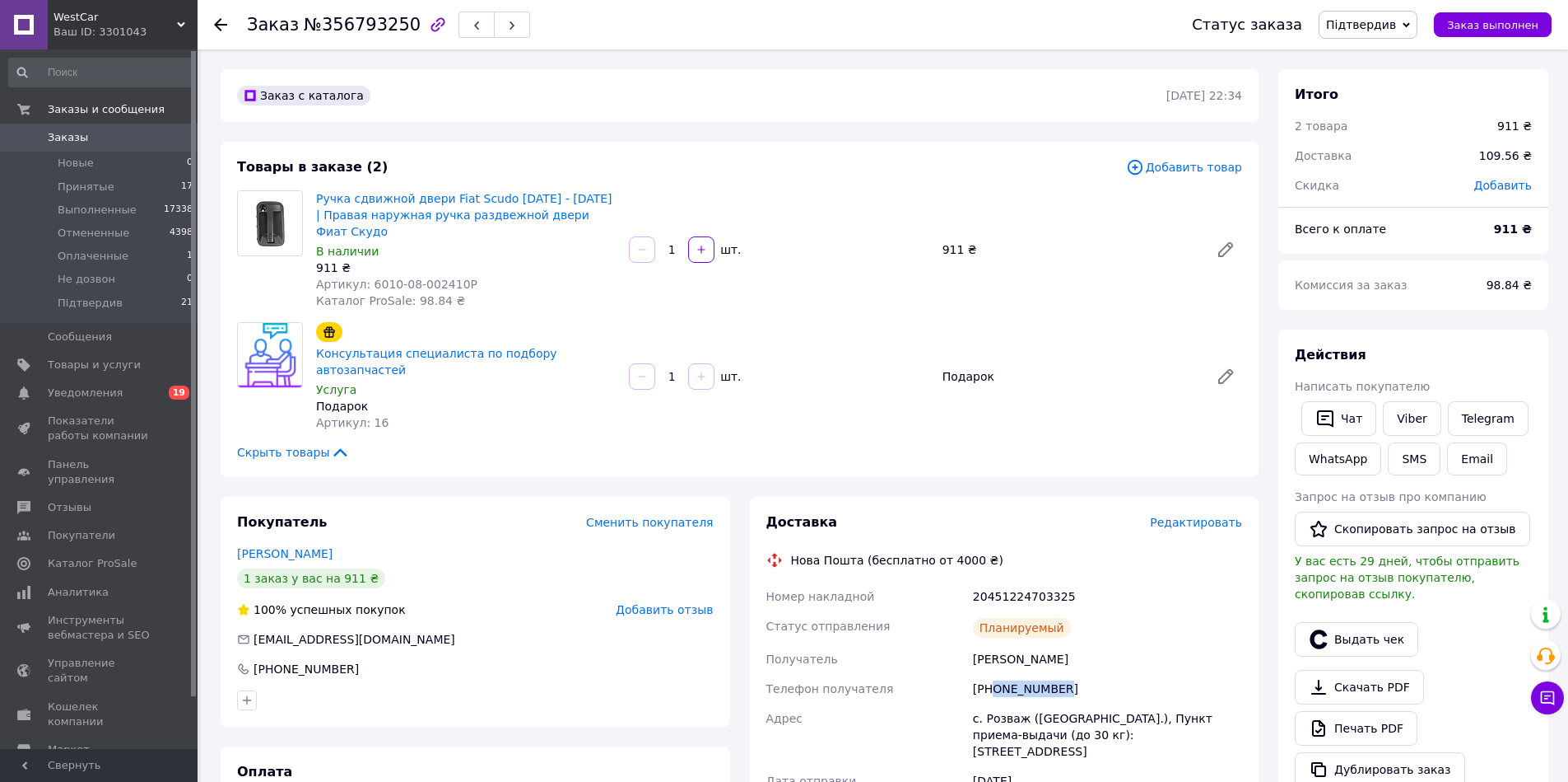
drag, startPoint x: 1064, startPoint y: 691, endPoint x: 995, endPoint y: 685, distance: 69.3
click at [995, 685] on div "[PHONE_NUMBER]" at bounding box center [1107, 689] width 275 height 30
drag, startPoint x: 1062, startPoint y: 661, endPoint x: 973, endPoint y: 664, distance: 89.1
click at [973, 664] on div "[PERSON_NAME]" at bounding box center [1107, 659] width 275 height 30
drag, startPoint x: 1129, startPoint y: 728, endPoint x: 838, endPoint y: 236, distance: 571.6
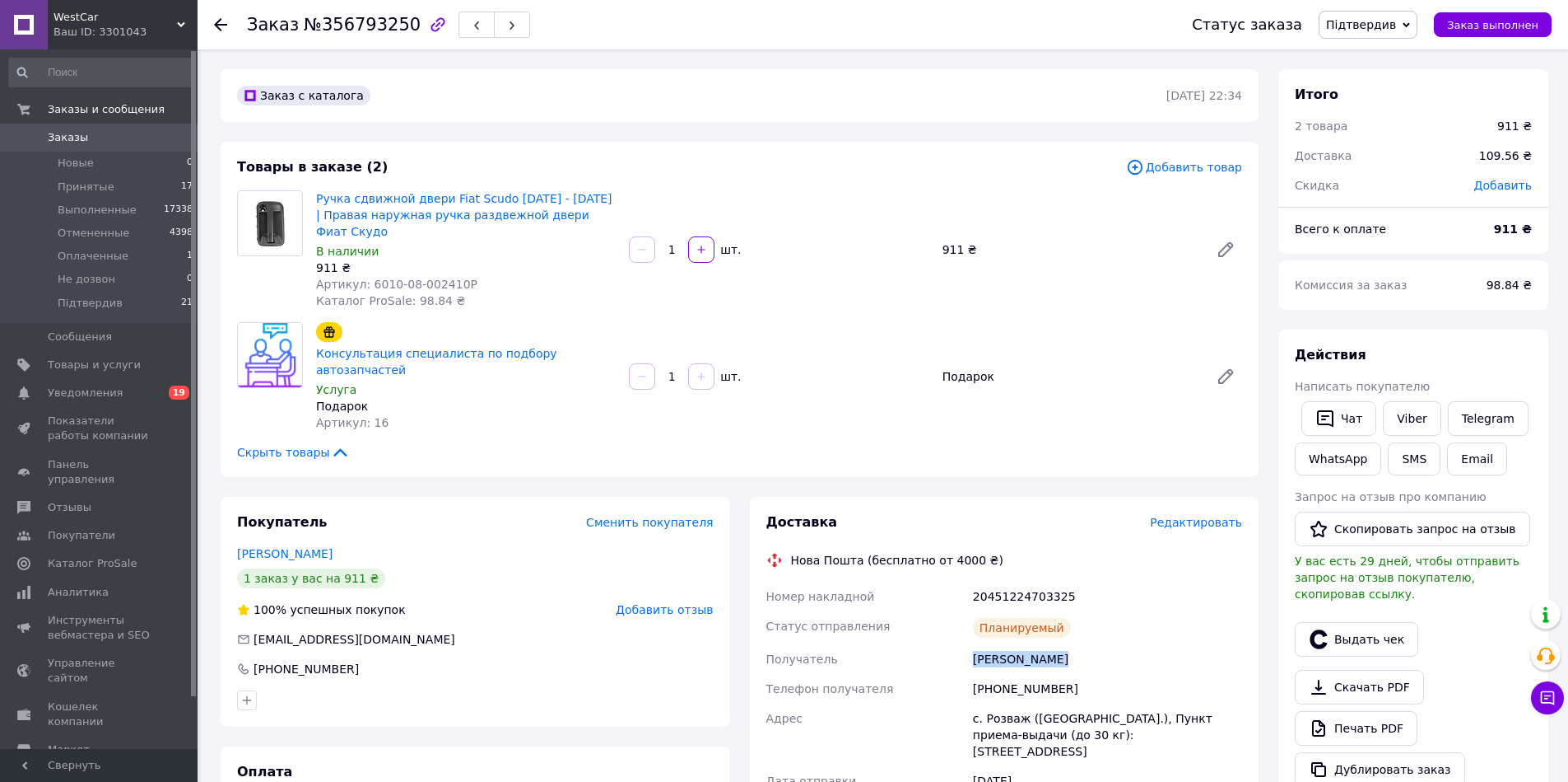
click at [951, 719] on div "Номер накладной 20451224703325 Статус отправления Планируемый Получатель Медовя…" at bounding box center [1005, 794] width 483 height 425
drag, startPoint x: 465, startPoint y: 280, endPoint x: 368, endPoint y: 285, distance: 97.1
click at [368, 285] on div "Артикул: 6010-08-002410P" at bounding box center [466, 283] width 300 height 17
click at [1018, 591] on div "20451224703325" at bounding box center [1107, 597] width 275 height 30
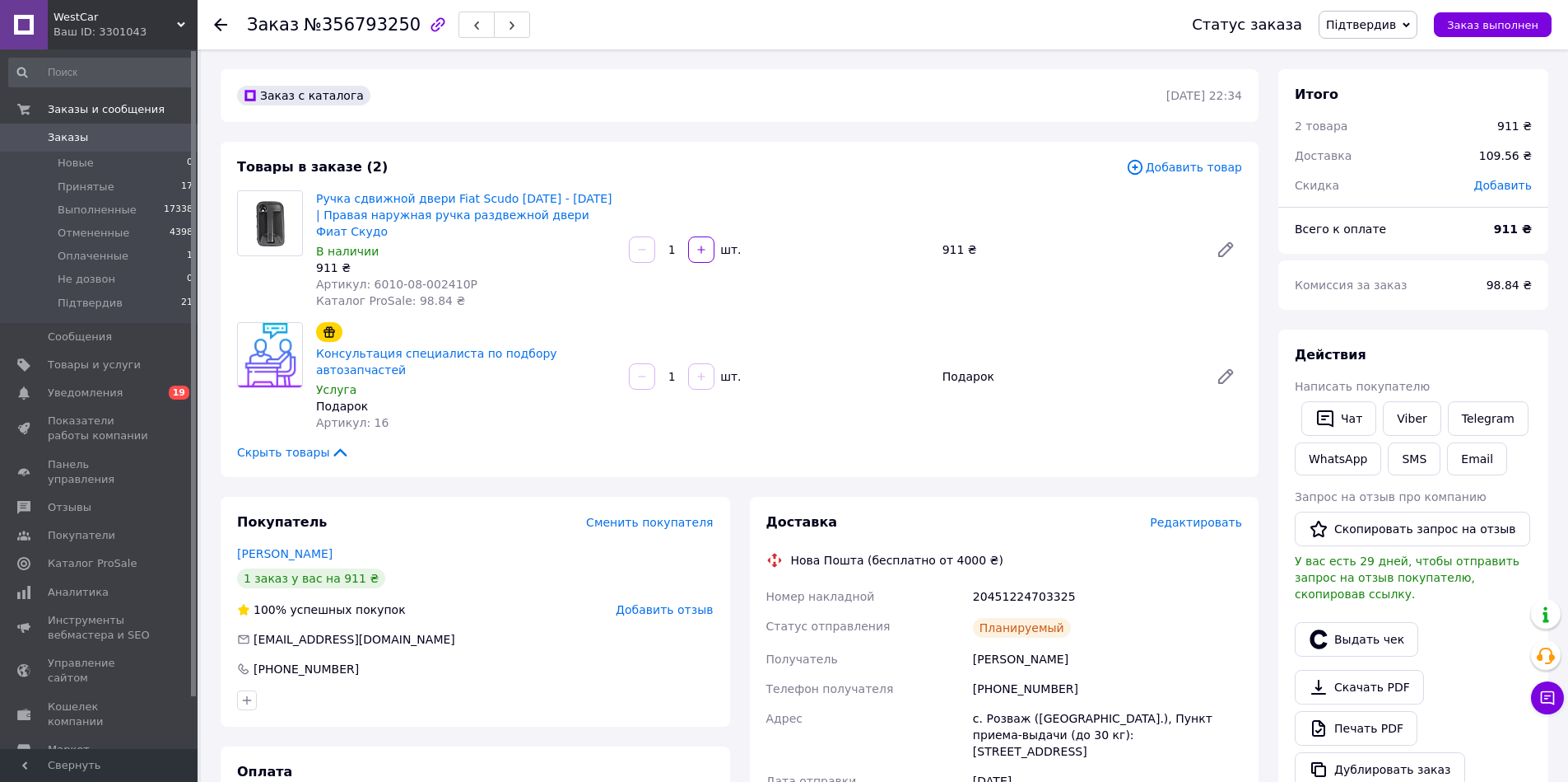
click at [222, 28] on icon at bounding box center [220, 24] width 13 height 13
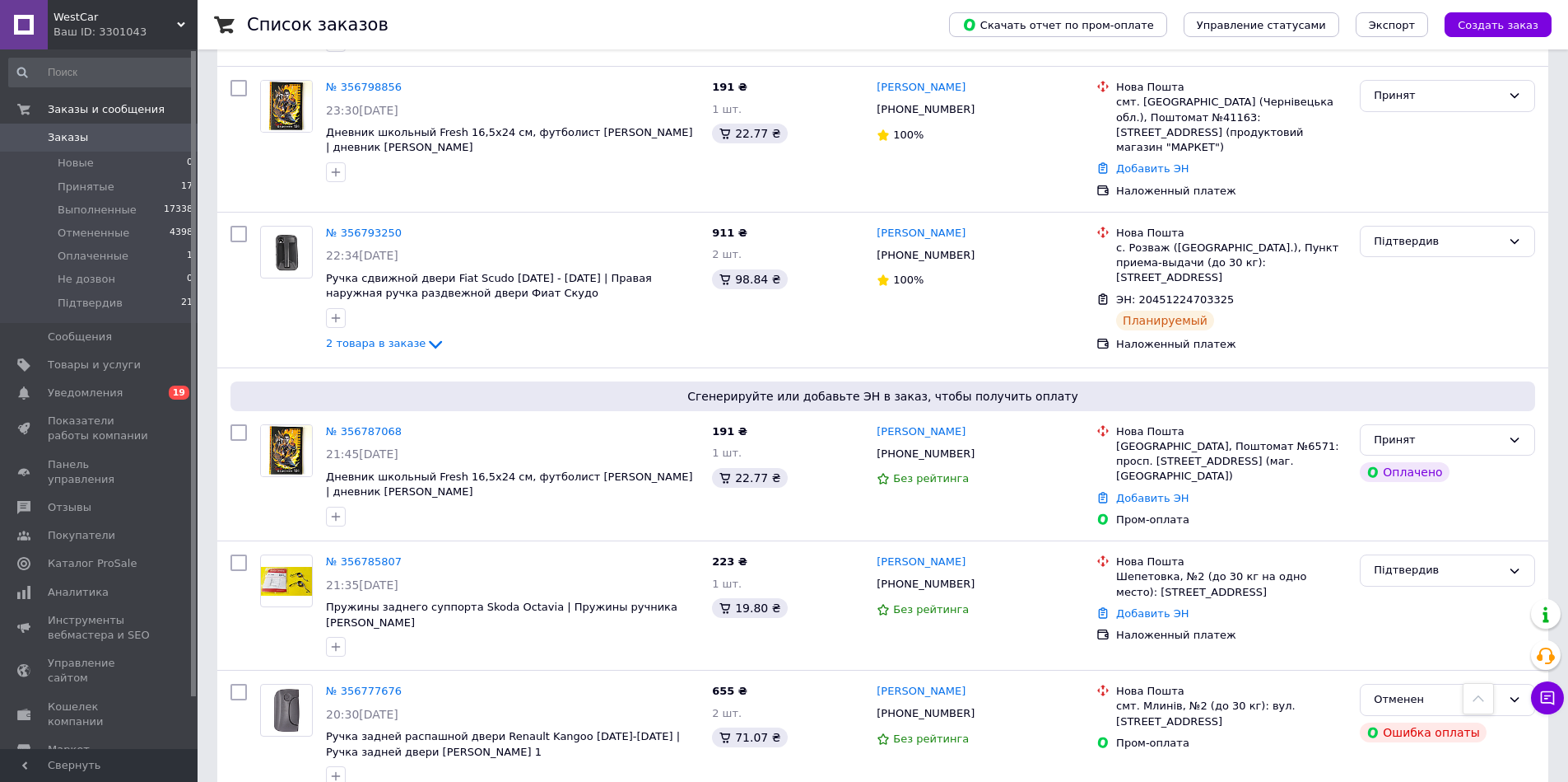
scroll to position [1977, 0]
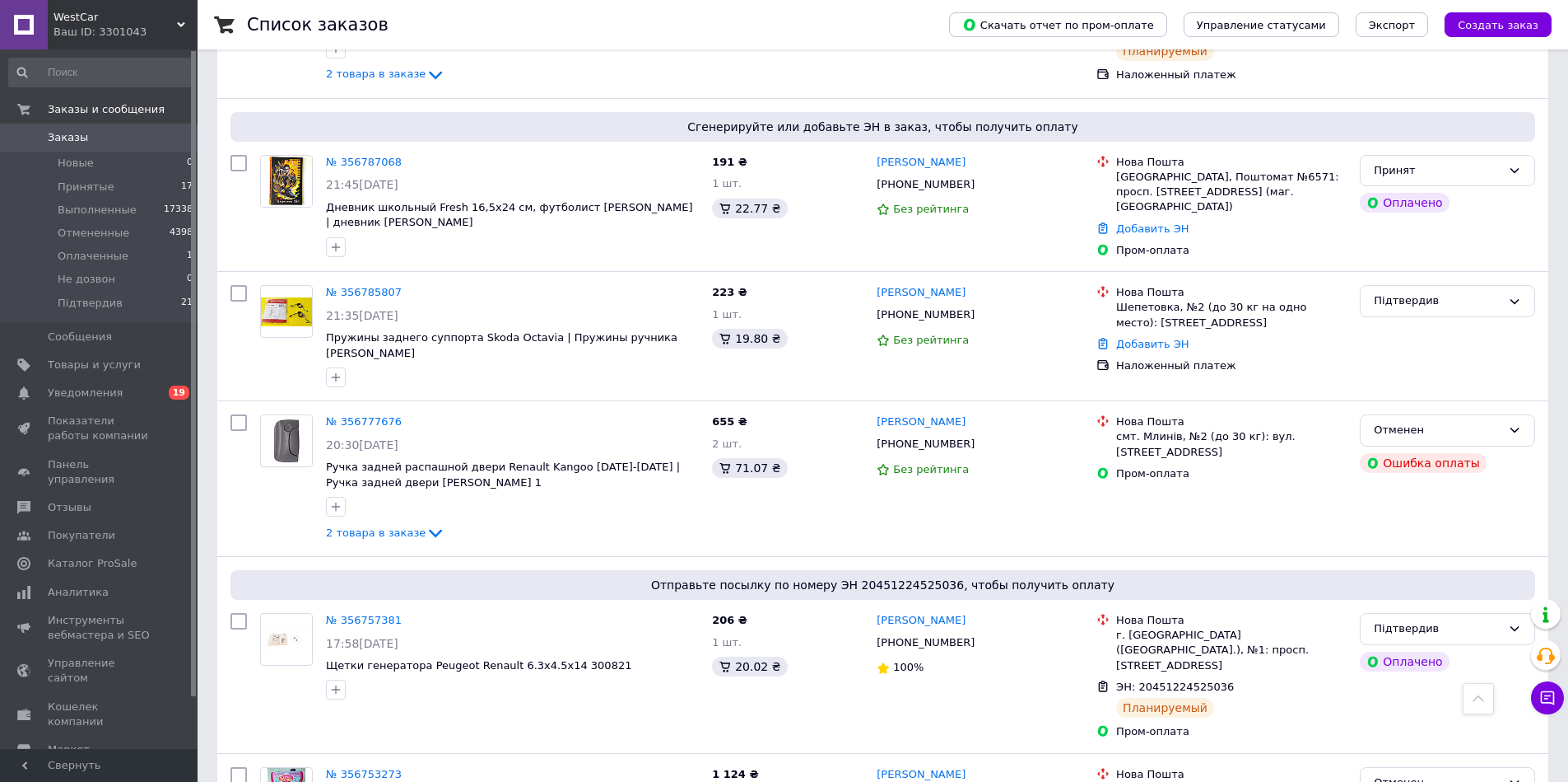
click at [100, 139] on span "Заказы" at bounding box center [100, 137] width 105 height 15
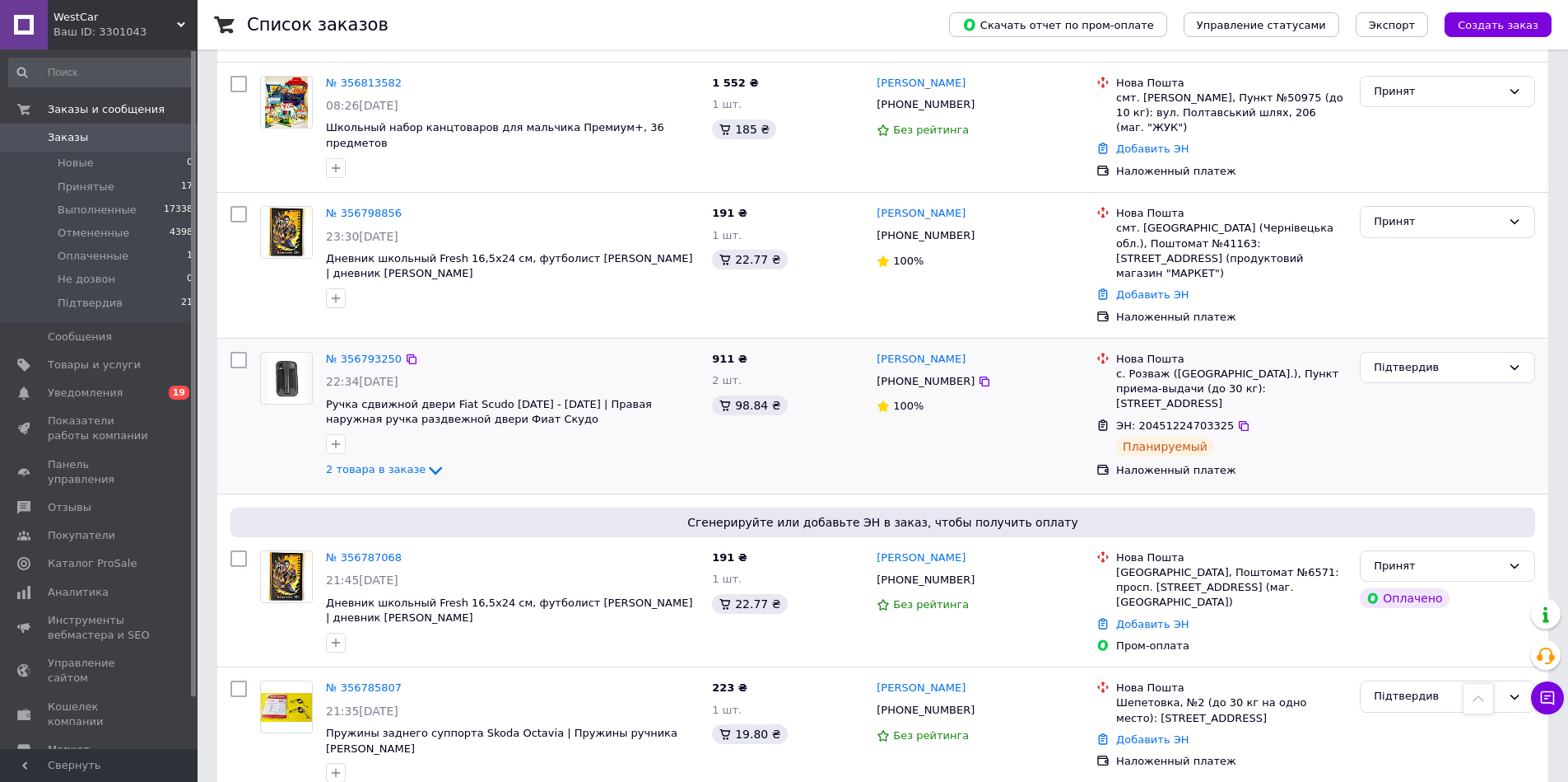
scroll to position [1779, 0]
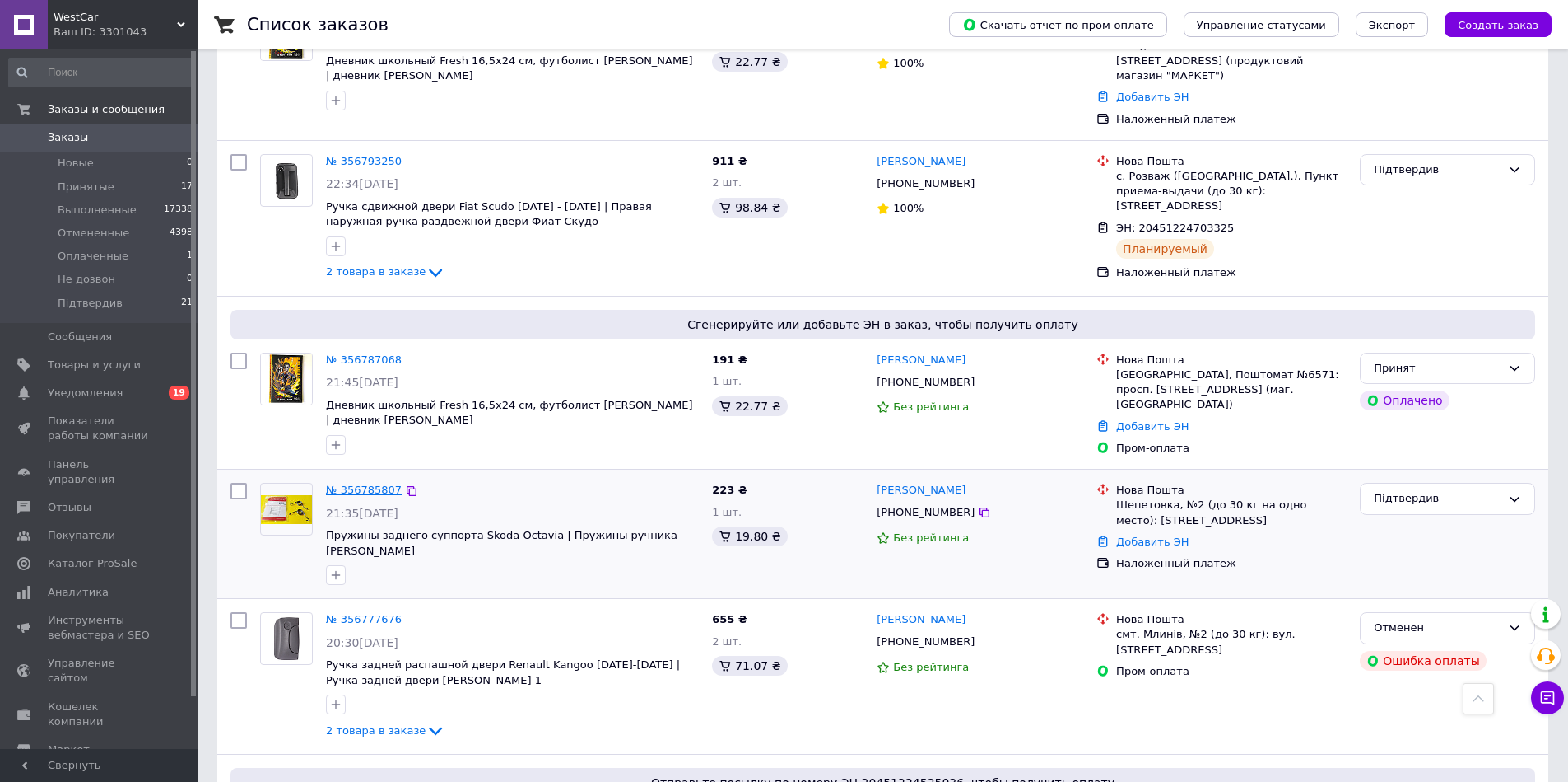
click at [367, 484] on link "№ 356785807" at bounding box center [364, 490] width 75 height 12
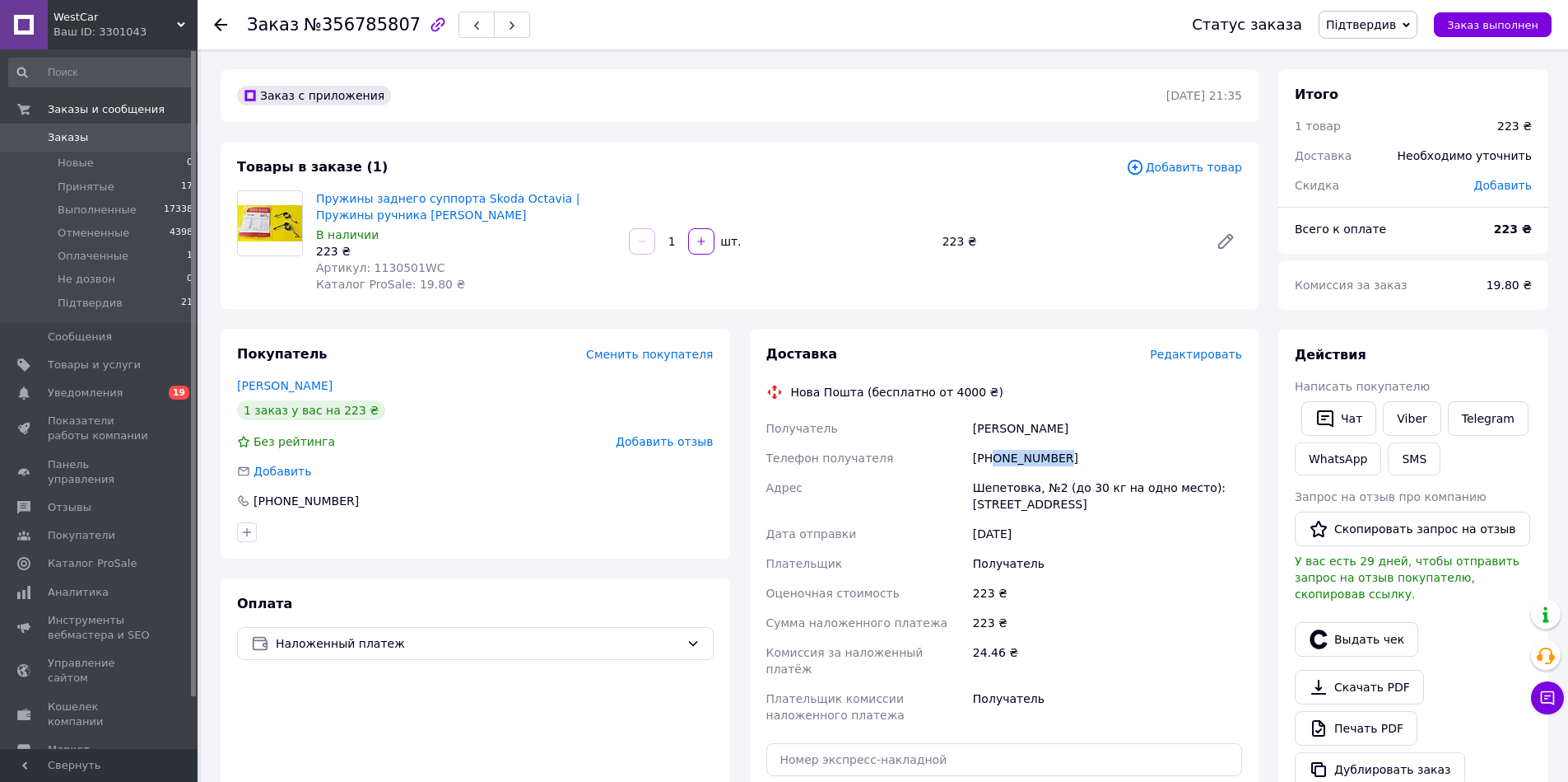
drag, startPoint x: 1055, startPoint y: 459, endPoint x: 993, endPoint y: 455, distance: 62.1
click at [993, 455] on div "[PHONE_NUMBER]" at bounding box center [1107, 458] width 275 height 30
click at [948, 422] on div "Получатель [PERSON_NAME] Телефон получателя [PHONE_NUMBER] Адрес Шепетовка, №2 …" at bounding box center [1005, 571] width 483 height 316
drag, startPoint x: 1099, startPoint y: 502, endPoint x: 962, endPoint y: 486, distance: 137.9
click at [963, 488] on div "Получатель [PERSON_NAME] Телефон получателя [PHONE_NUMBER] Адрес Шепетовка, №2 …" at bounding box center [1005, 571] width 483 height 316
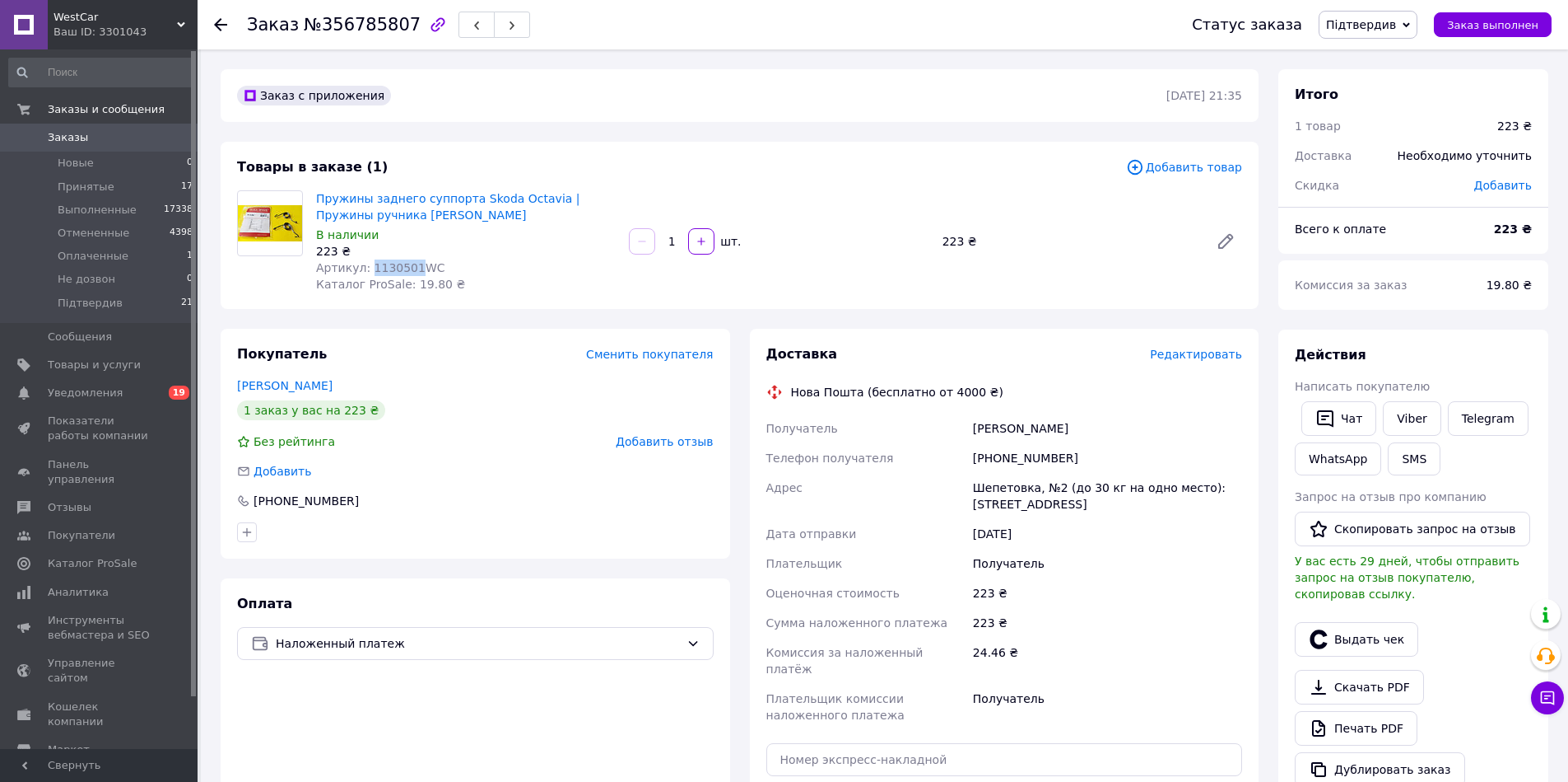
drag, startPoint x: 415, startPoint y: 269, endPoint x: 370, endPoint y: 266, distance: 45.1
click at [370, 266] on span "Артикул: 1130501WC" at bounding box center [380, 267] width 129 height 13
click at [1188, 358] on span "Редактировать" at bounding box center [1196, 354] width 92 height 13
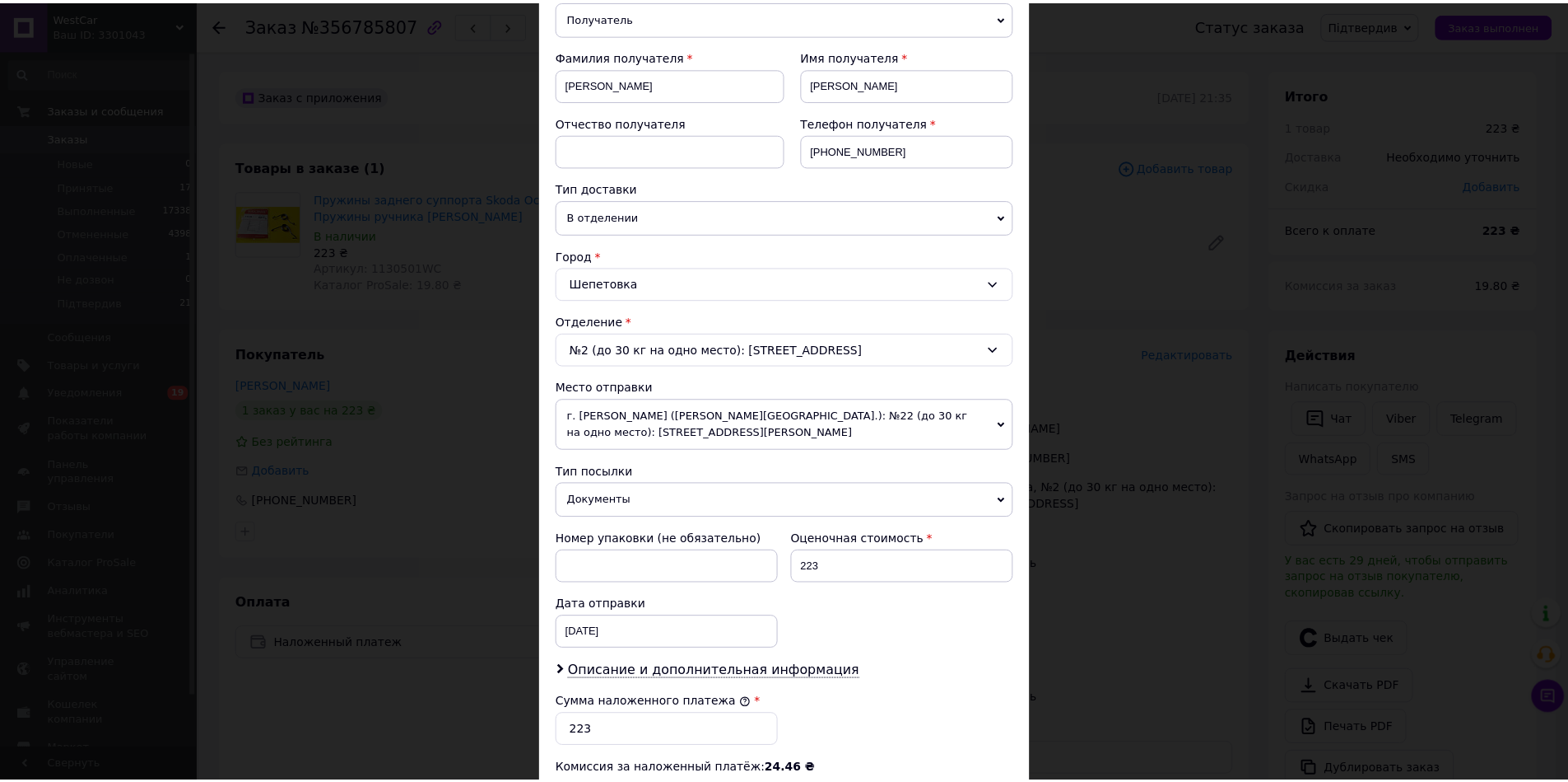
scroll to position [495, 0]
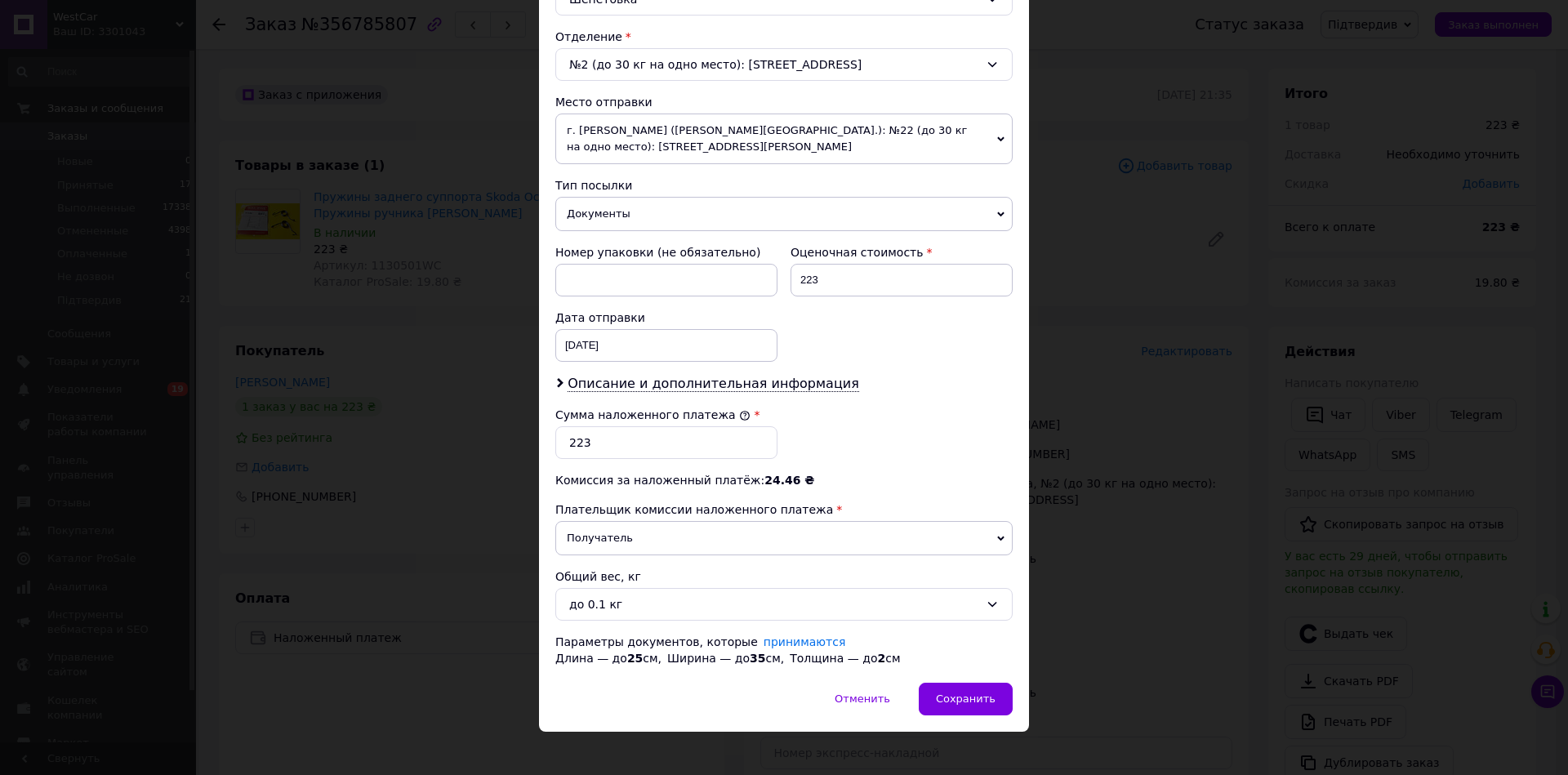
click at [665, 210] on span "Документы" at bounding box center [783, 213] width 457 height 34
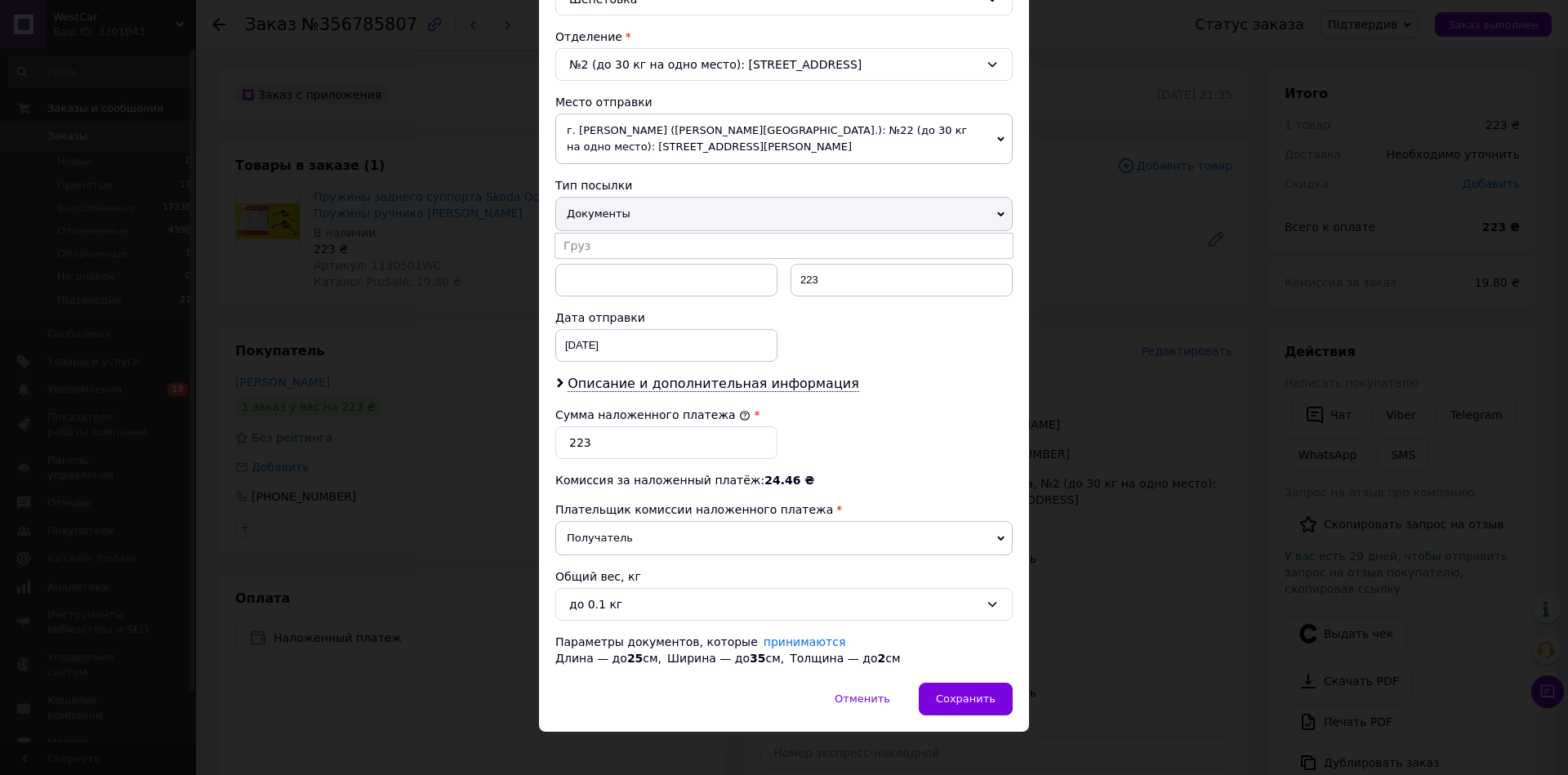
click at [661, 218] on span "Документы" at bounding box center [783, 213] width 457 height 34
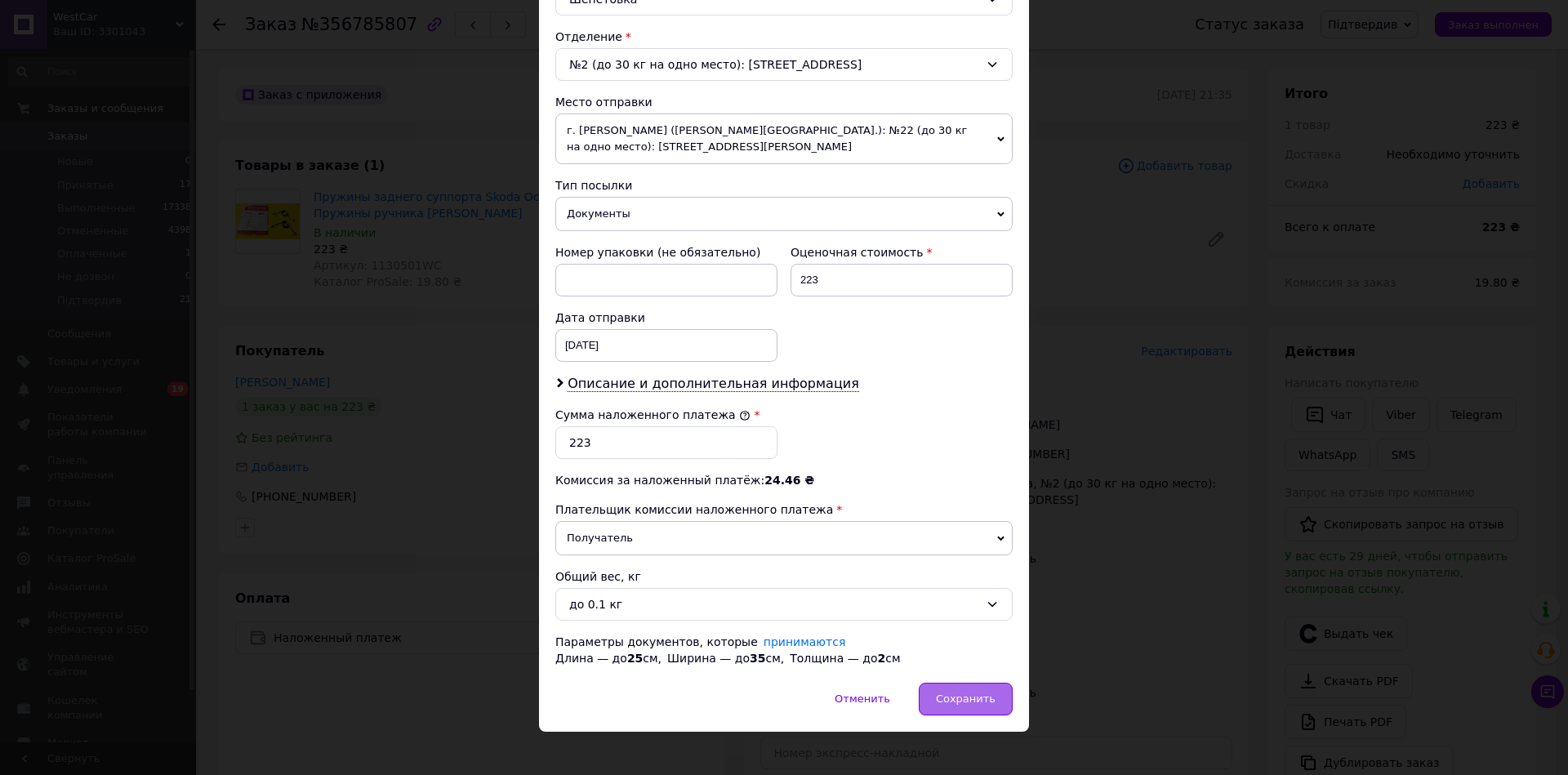
click at [946, 694] on span "Сохранить" at bounding box center [966, 698] width 60 height 12
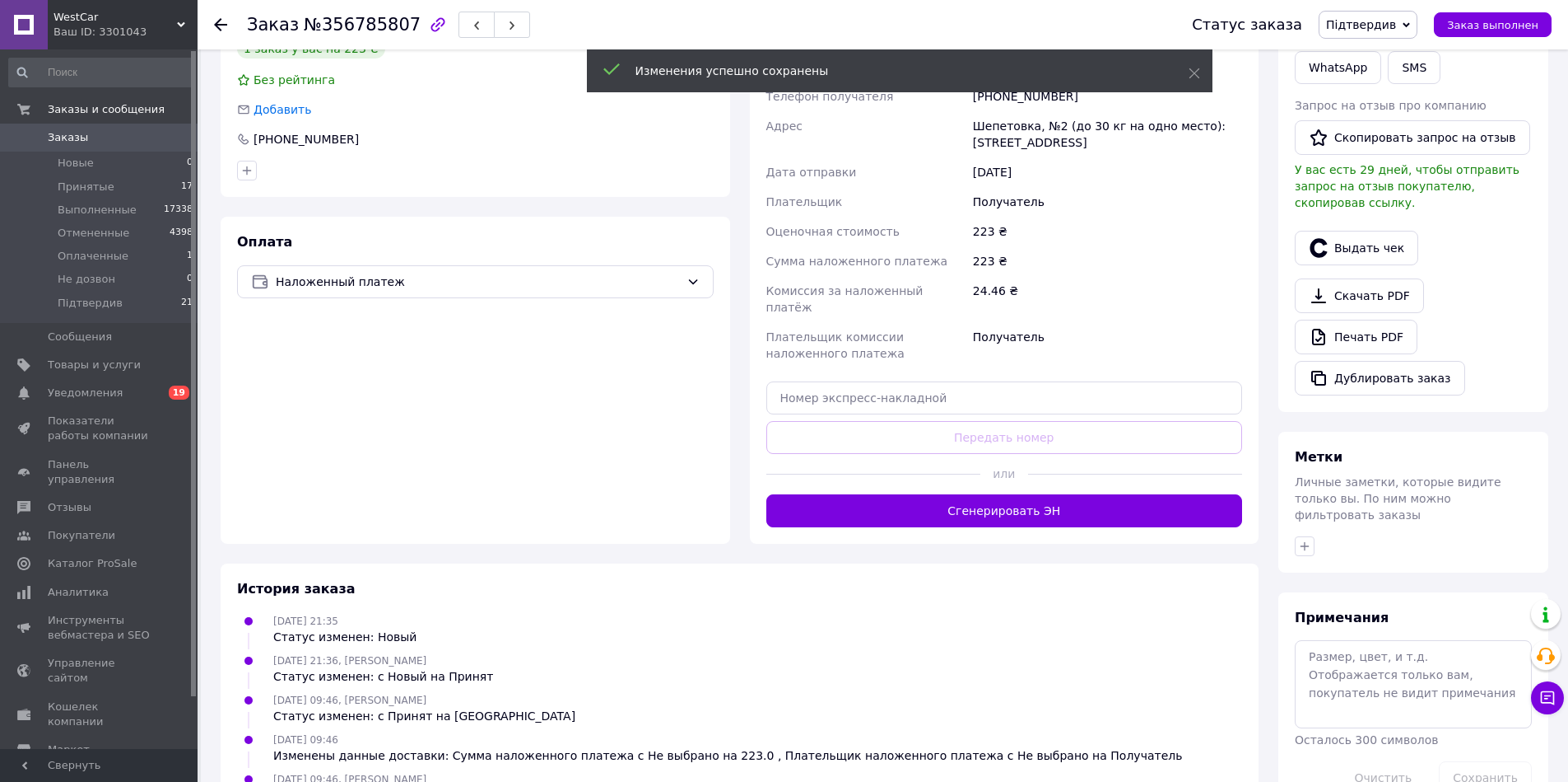
scroll to position [395, 0]
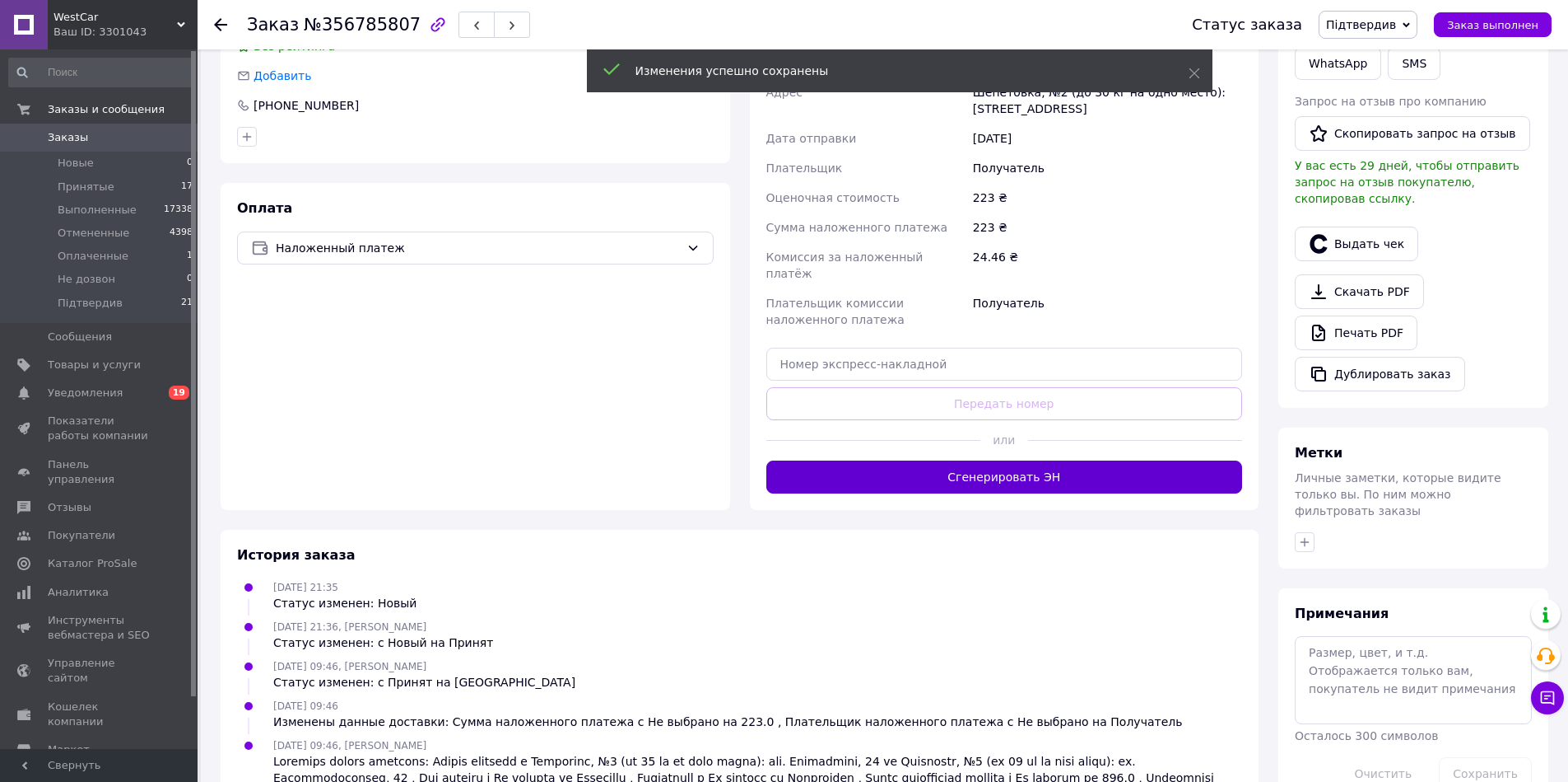
click at [919, 461] on button "Сгенерировать ЭН" at bounding box center [1004, 477] width 476 height 33
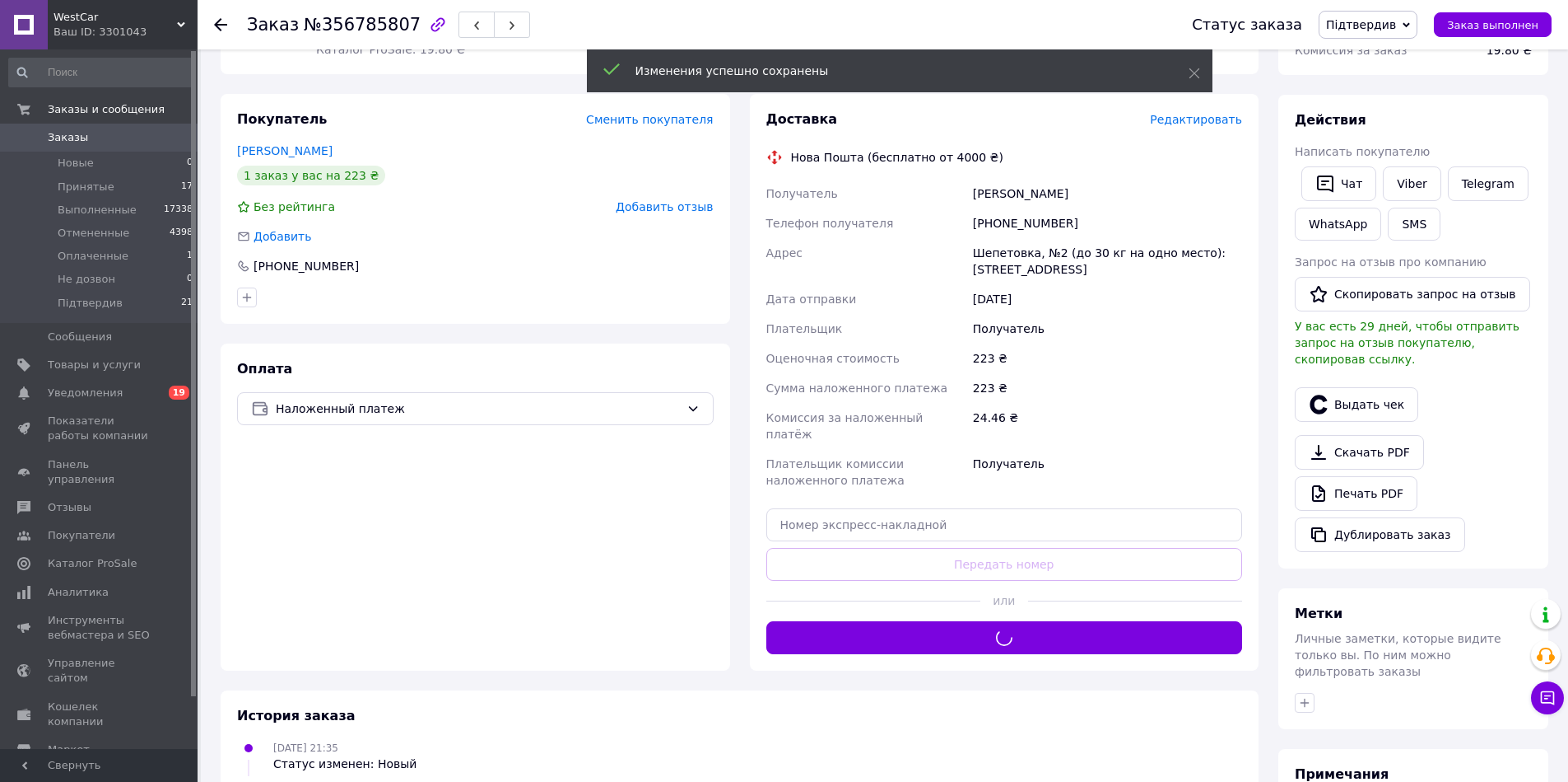
scroll to position [99, 0]
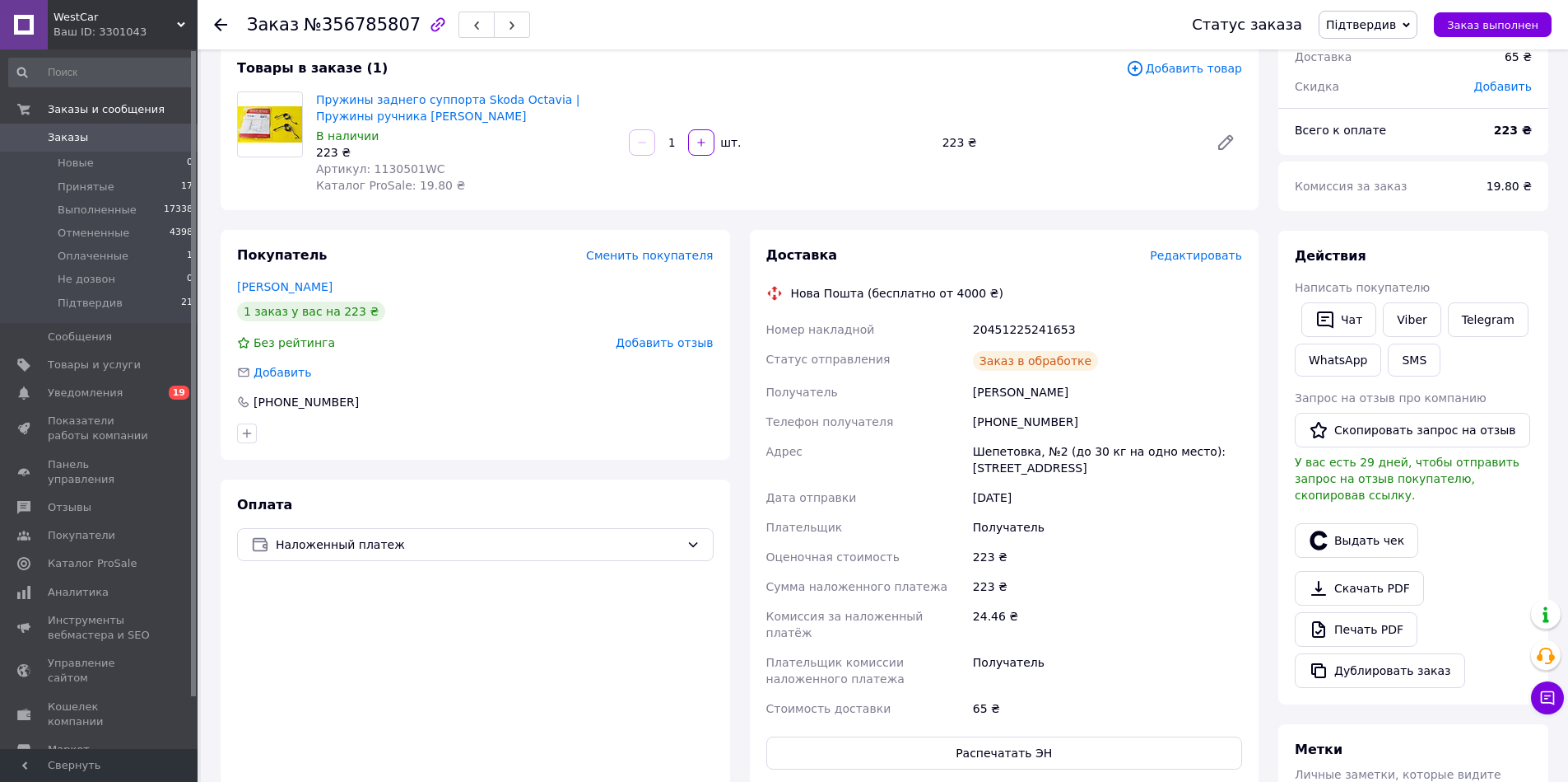
click at [1012, 331] on div "20451225241653" at bounding box center [1107, 330] width 275 height 30
click at [83, 139] on span "Заказы" at bounding box center [67, 137] width 41 height 15
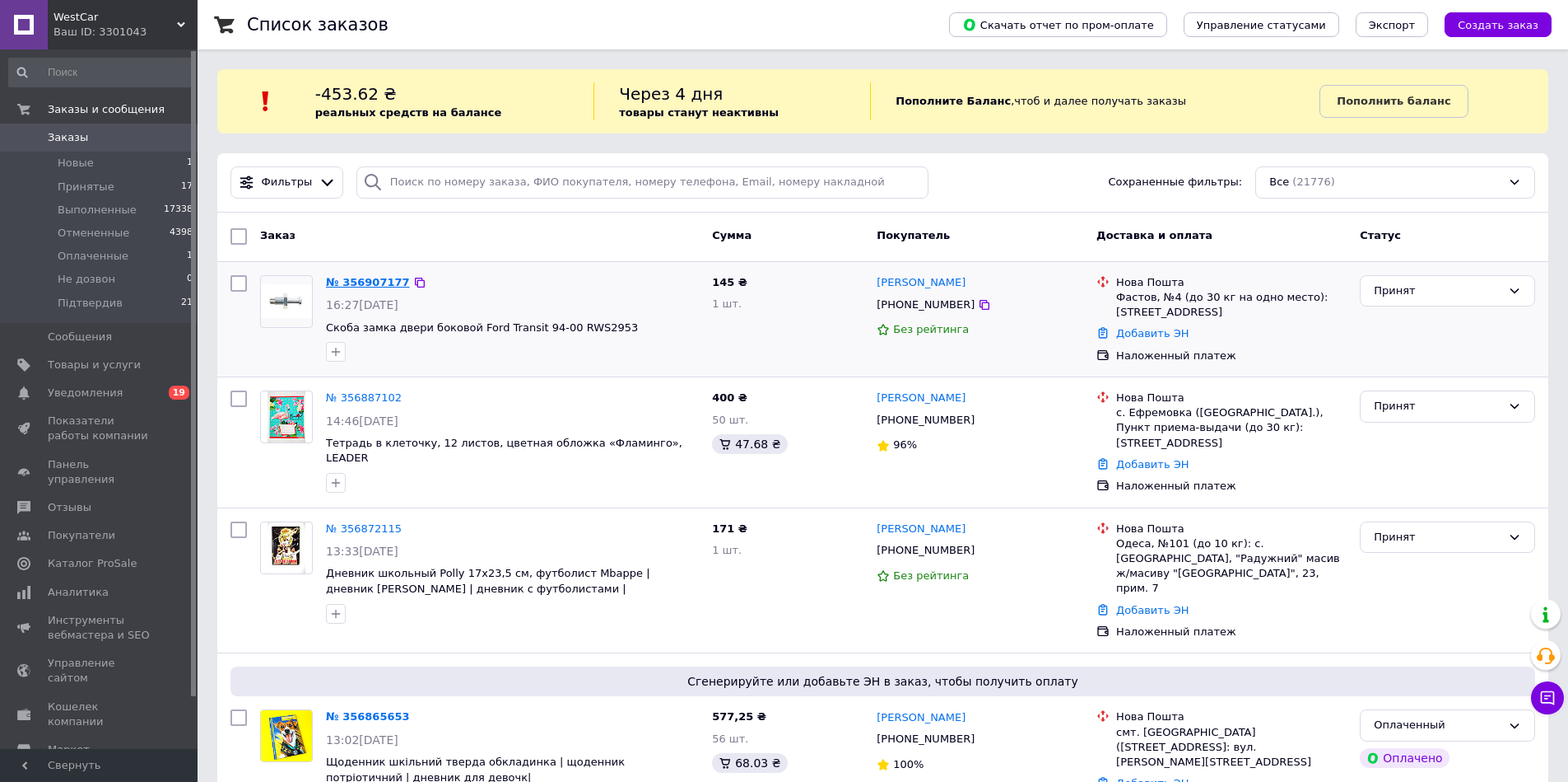
click at [369, 280] on link "№ 356907177" at bounding box center [367, 281] width 84 height 12
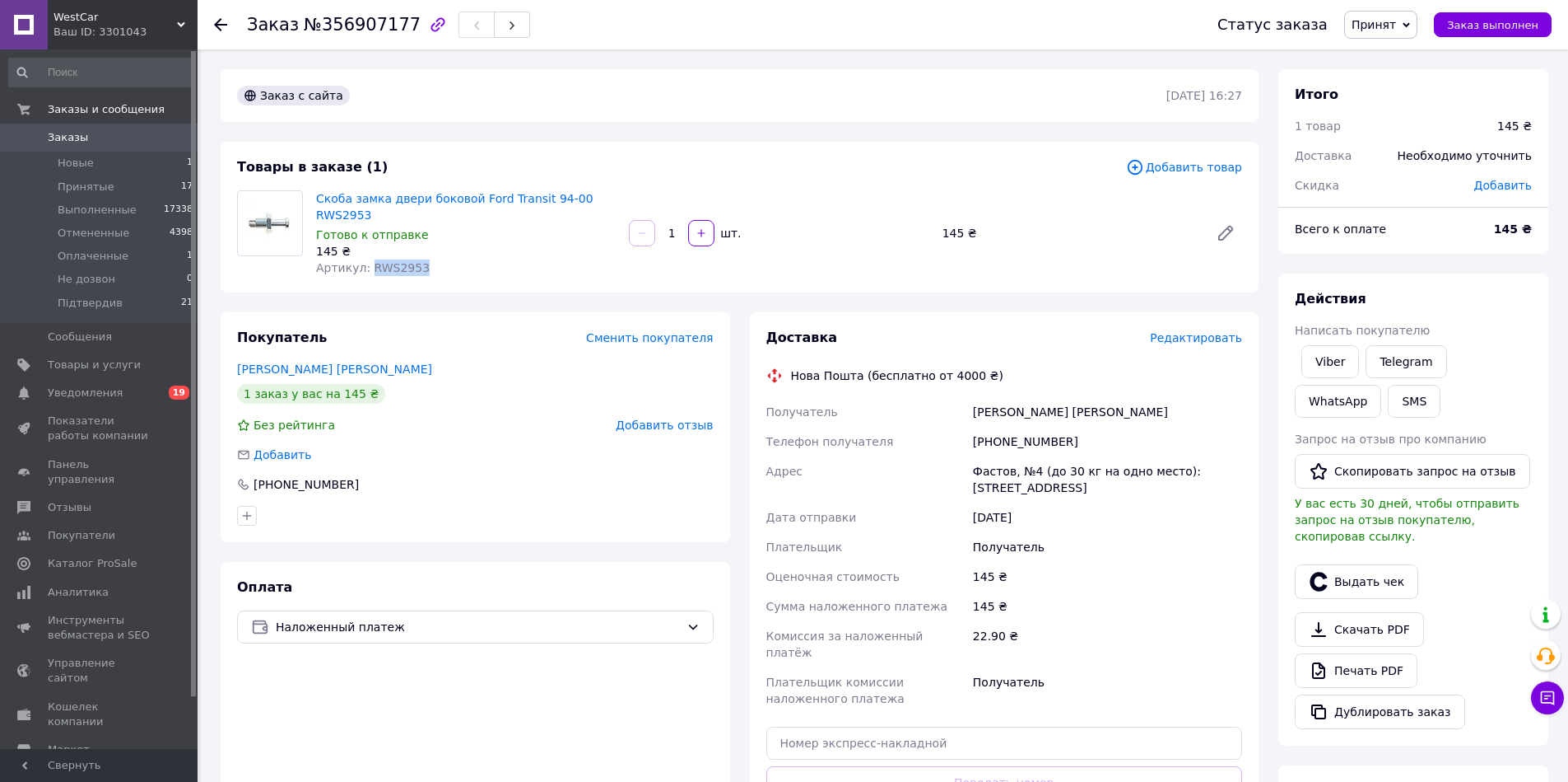
drag, startPoint x: 435, startPoint y: 267, endPoint x: 370, endPoint y: 265, distance: 65.0
click at [370, 265] on div "Артикул: RWS2953" at bounding box center [466, 268] width 300 height 17
click at [127, 135] on span "Заказы" at bounding box center [100, 137] width 105 height 15
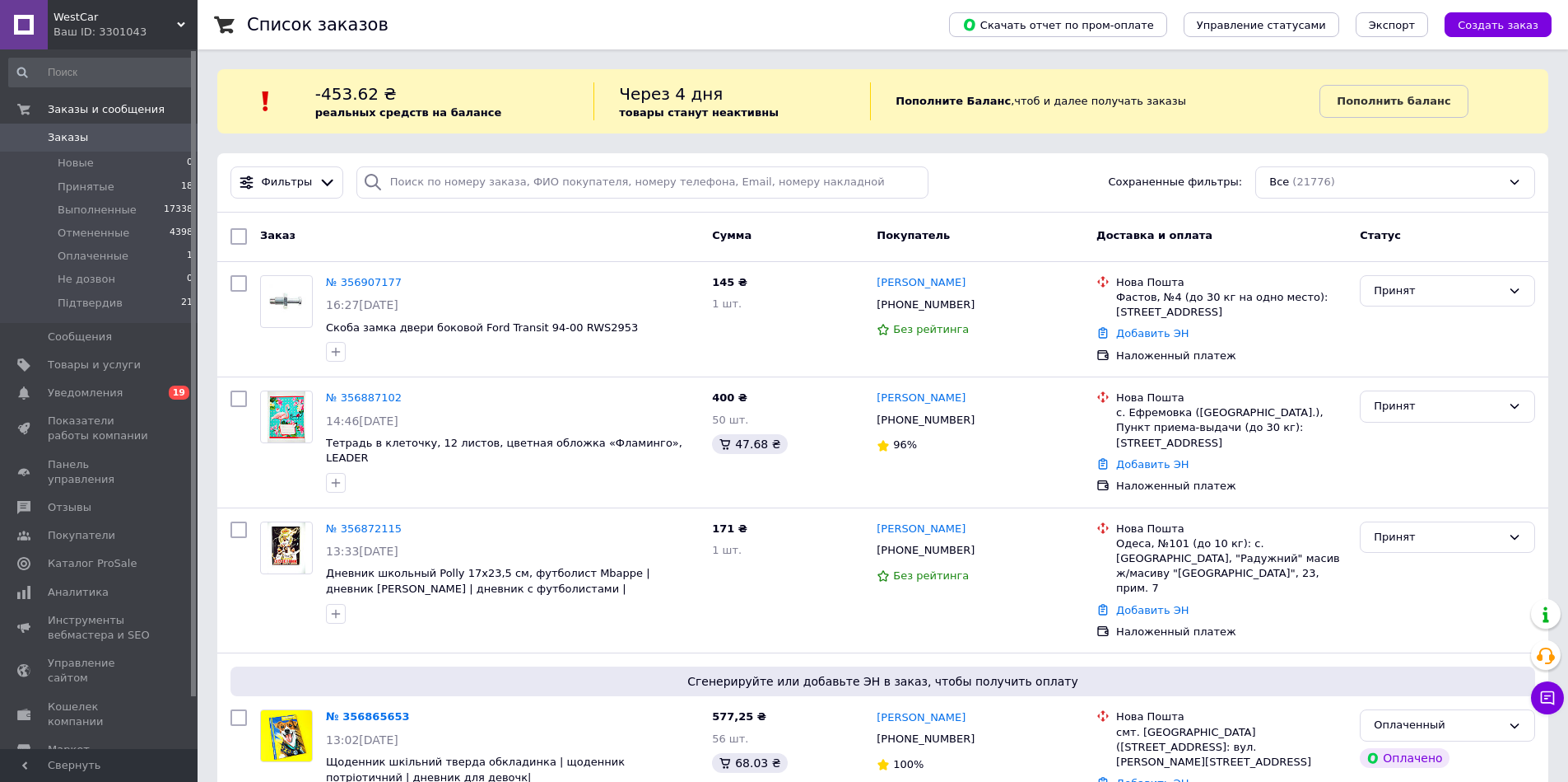
click at [92, 134] on span "Заказы" at bounding box center [100, 137] width 105 height 15
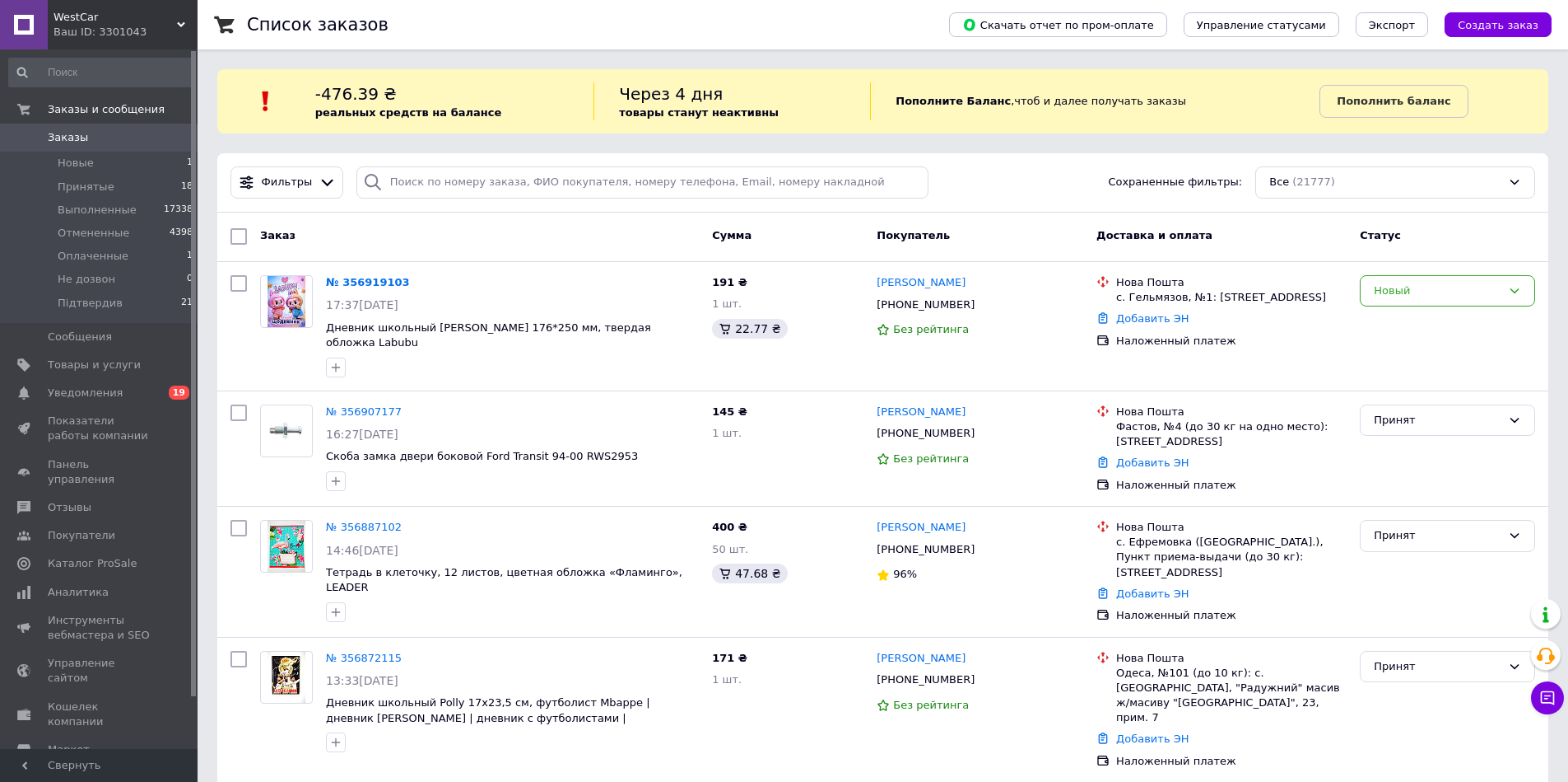
click at [65, 132] on span "Заказы" at bounding box center [67, 137] width 41 height 15
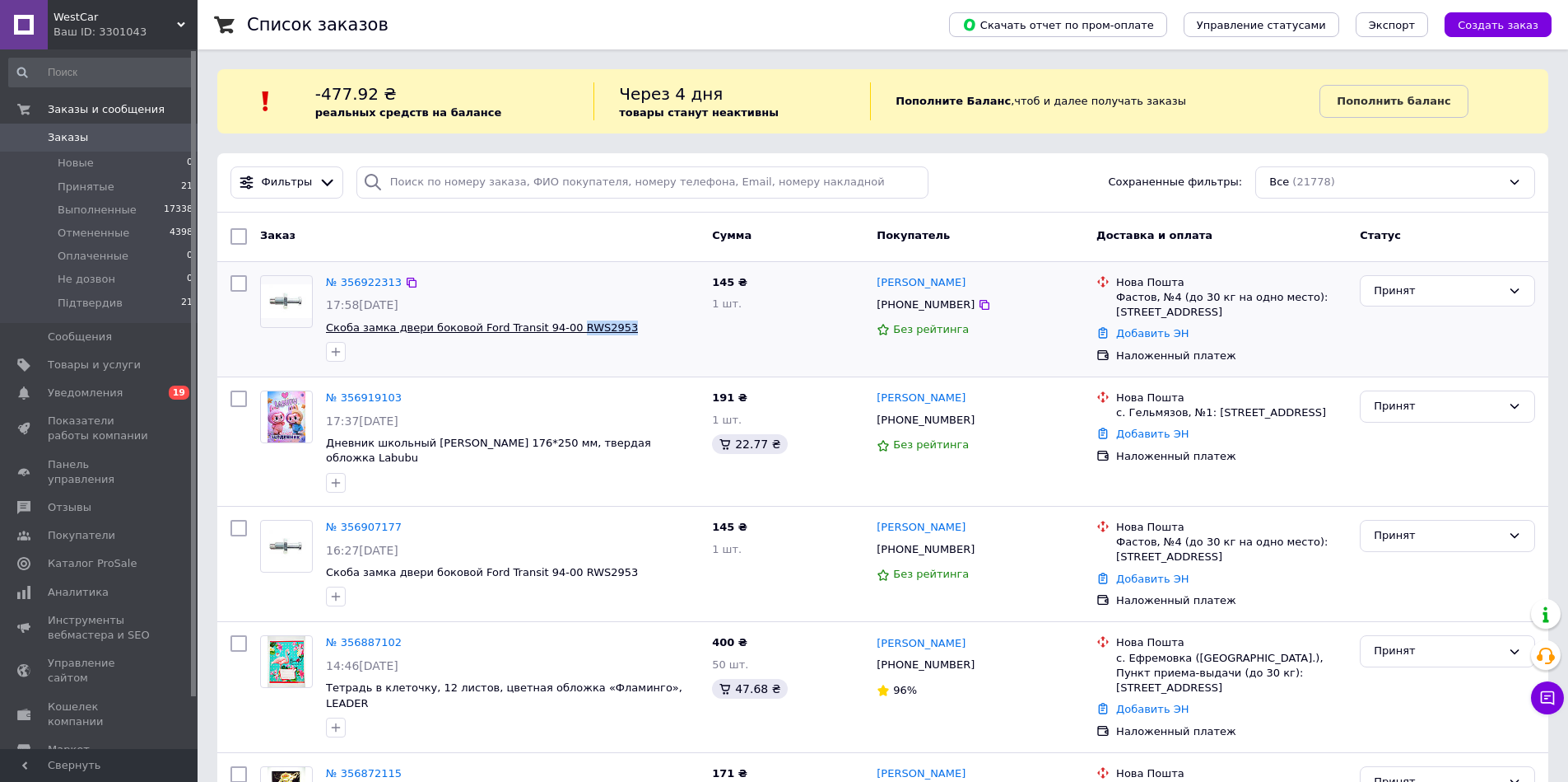
drag, startPoint x: 641, startPoint y: 337, endPoint x: 570, endPoint y: 321, distance: 72.8
click at [570, 321] on div "№ 356922313 17:58[DATE] Скоба замка двери боковой Ford Transit 94-00 RWS2953" at bounding box center [512, 318] width 386 height 100
drag, startPoint x: 958, startPoint y: 309, endPoint x: 896, endPoint y: 310, distance: 62.0
click at [896, 310] on div "[PHONE_NUMBER]" at bounding box center [981, 304] width 210 height 19
drag, startPoint x: 622, startPoint y: 334, endPoint x: 571, endPoint y: 328, distance: 51.4
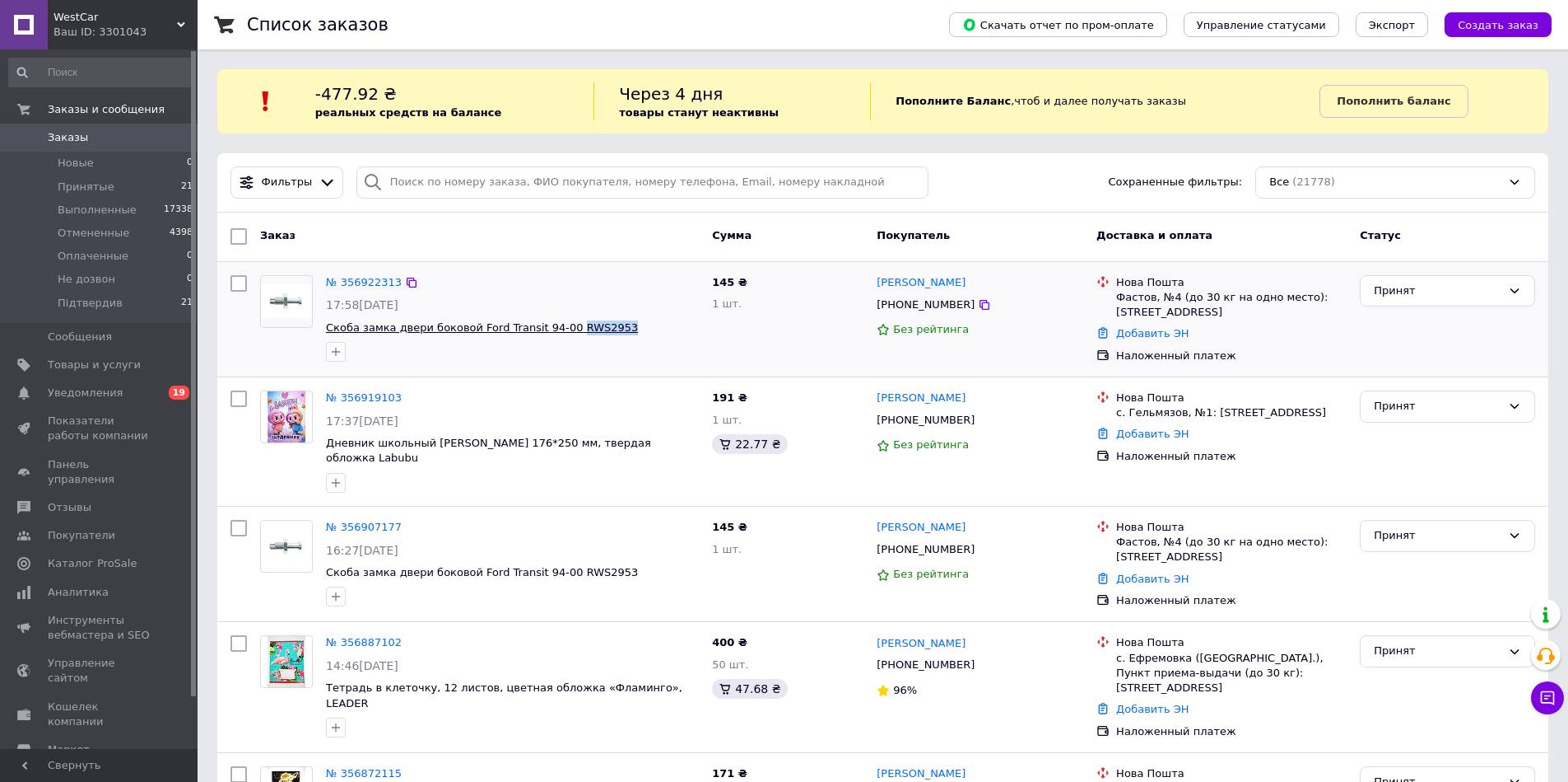
click at [571, 328] on span "Скоба замка двери боковой Ford Transit 94-00 RWS2953" at bounding box center [512, 328] width 373 height 16
click at [82, 141] on span "Заказы" at bounding box center [67, 137] width 41 height 15
click at [70, 382] on link "Уведомления 0 19" at bounding box center [101, 392] width 202 height 28
